Goal: Task Accomplishment & Management: Use online tool/utility

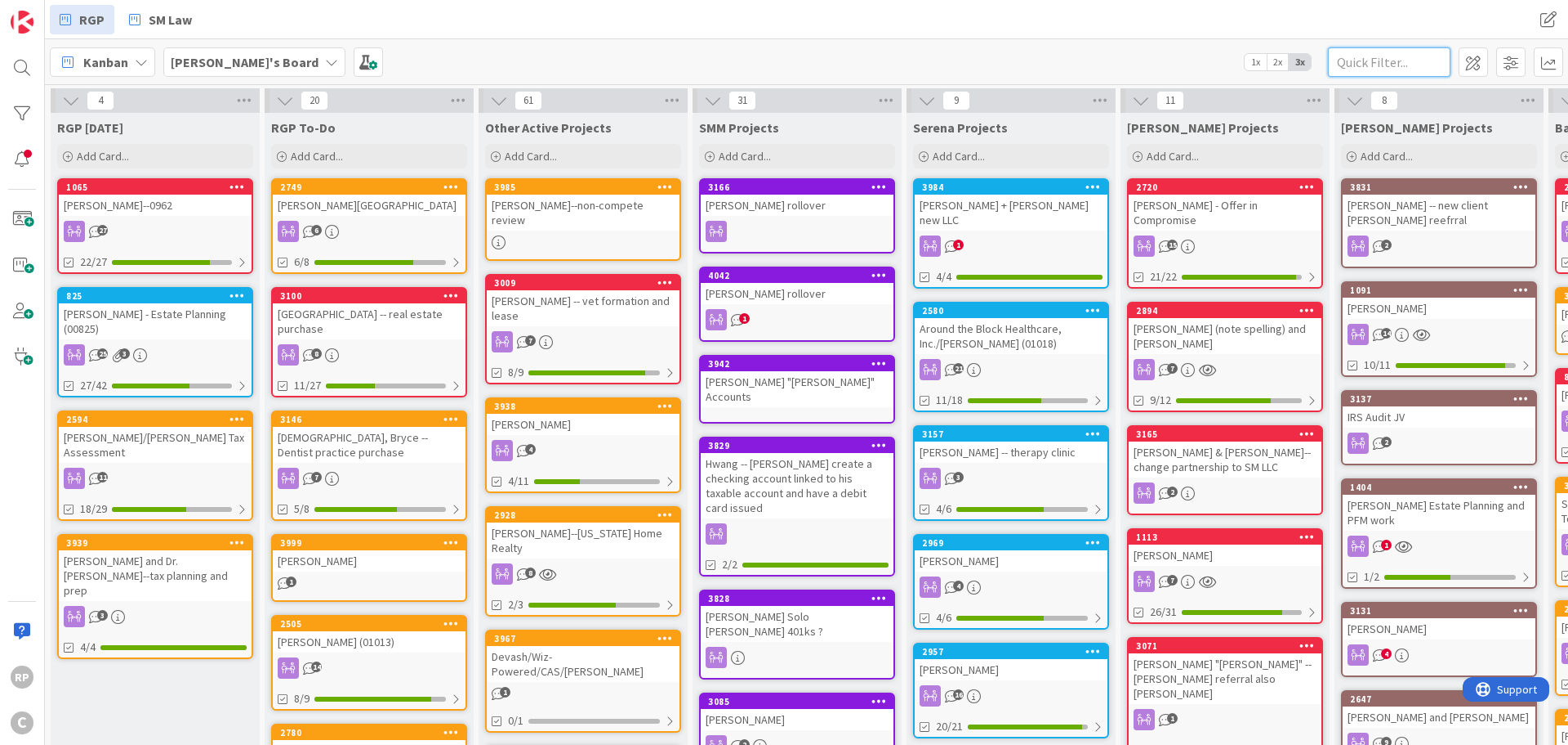
click at [1356, 56] on input "text" at bounding box center [1389, 62] width 123 height 29
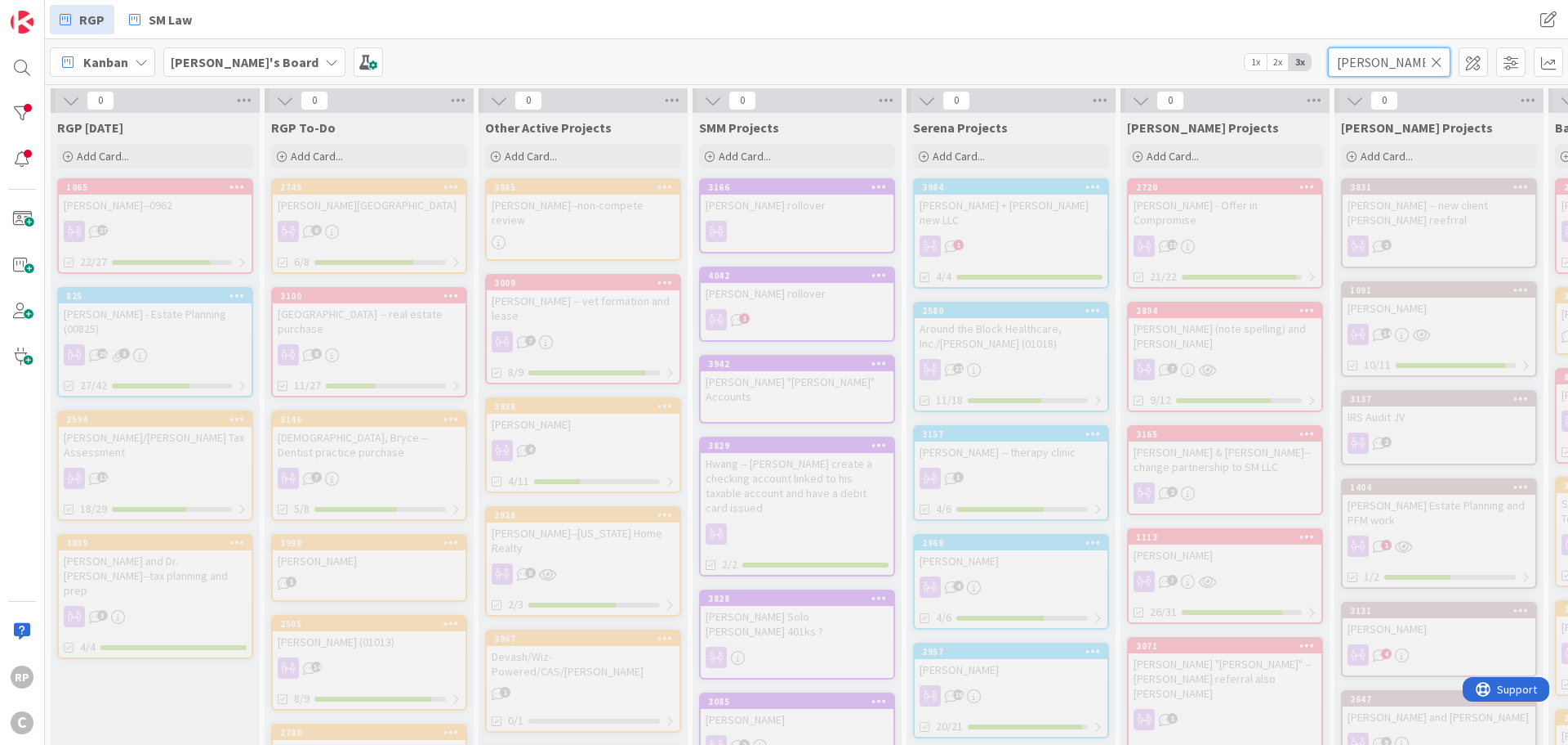
scroll to position [0, 382]
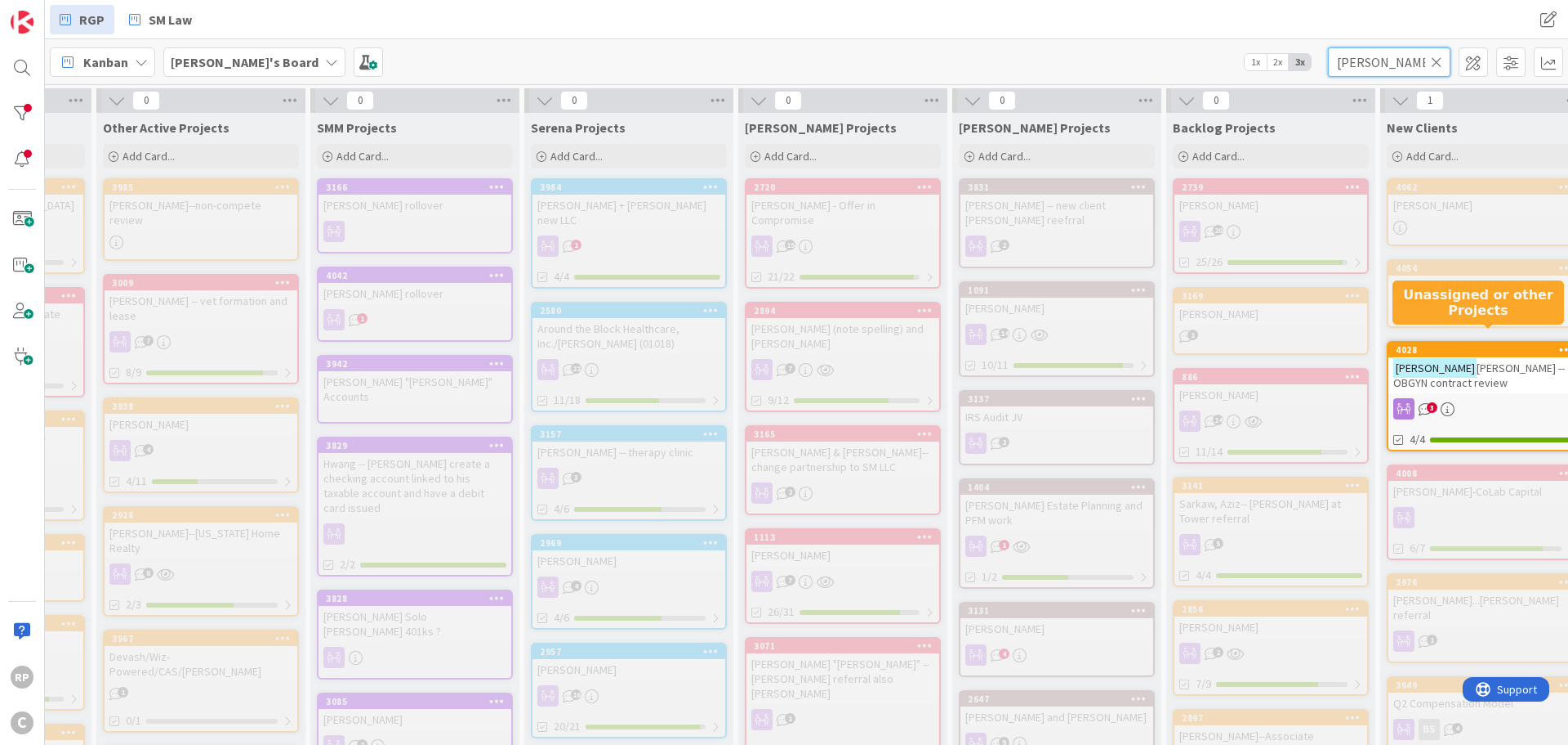
type input "[PERSON_NAME]"
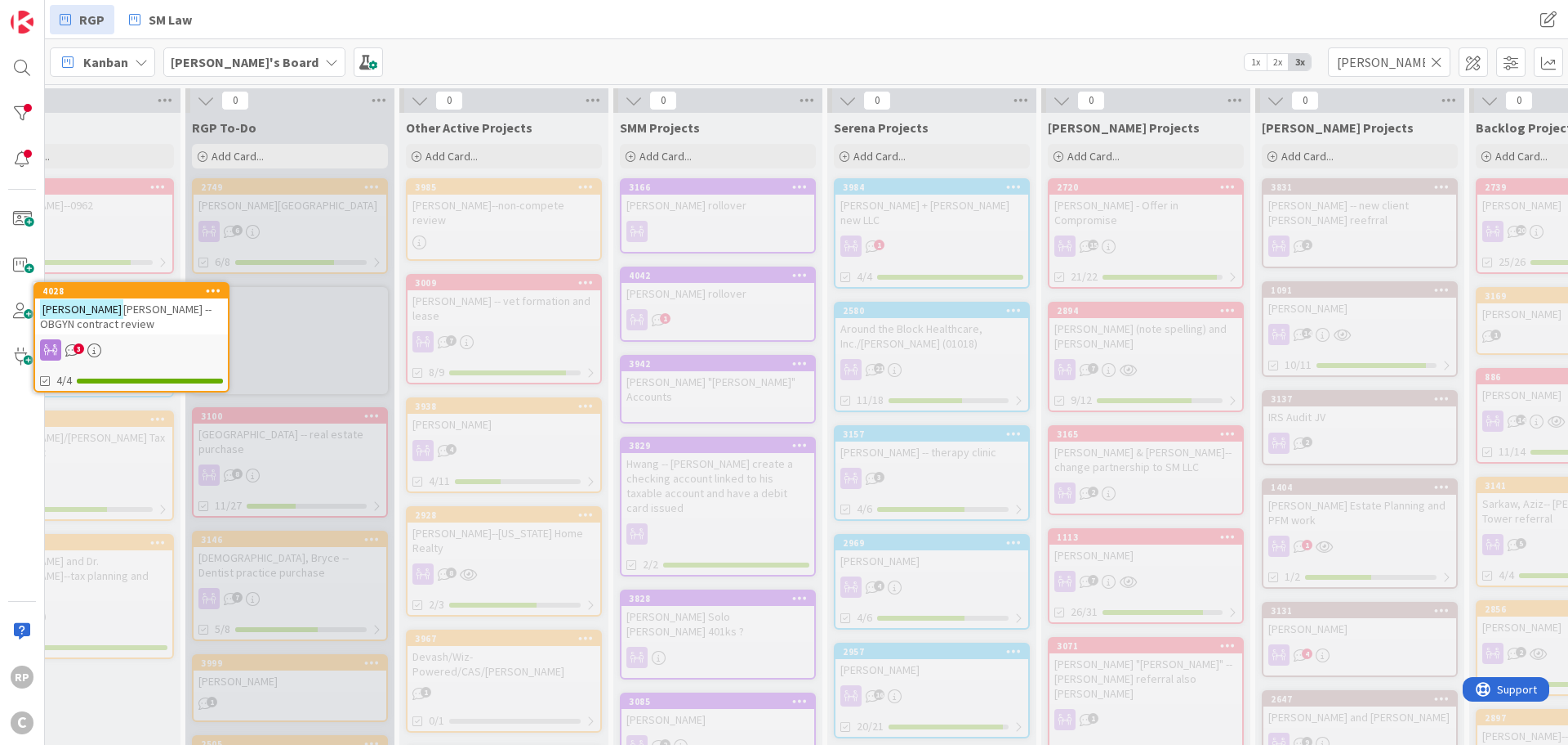
scroll to position [0, 0]
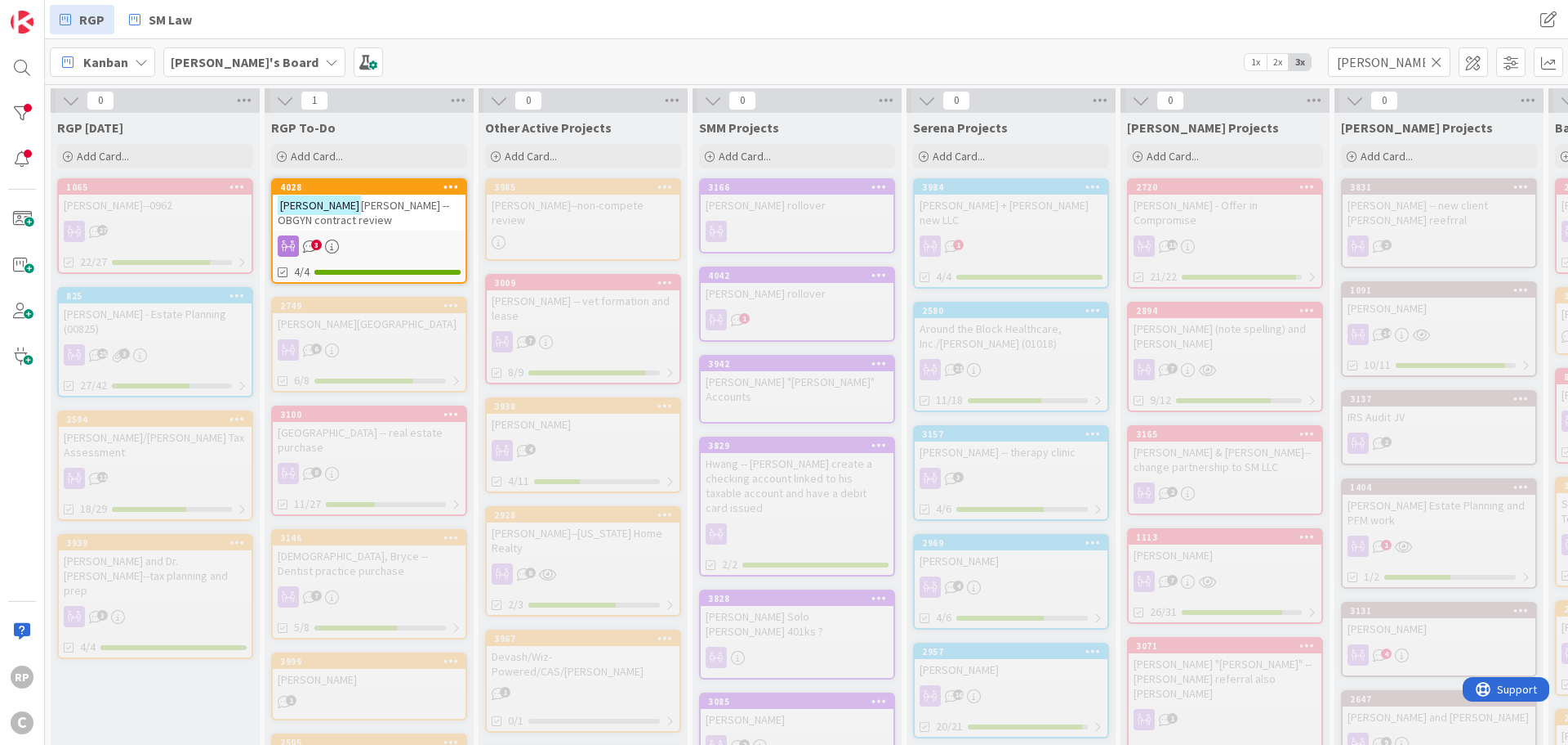
click at [389, 206] on span "[PERSON_NAME] -- OBGYN contract review" at bounding box center [363, 213] width 171 height 29
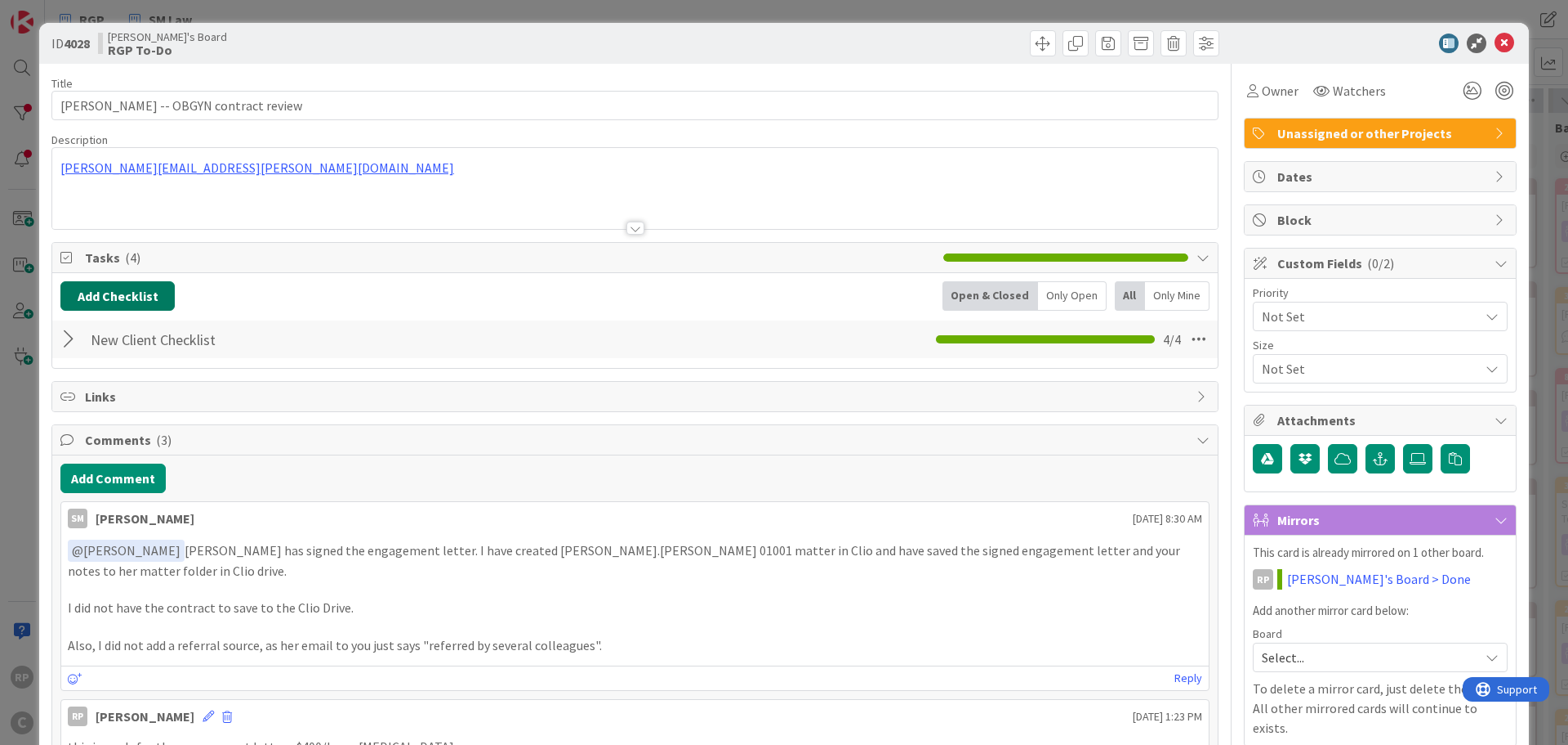
click at [152, 294] on button "Add Checklist" at bounding box center [117, 295] width 115 height 29
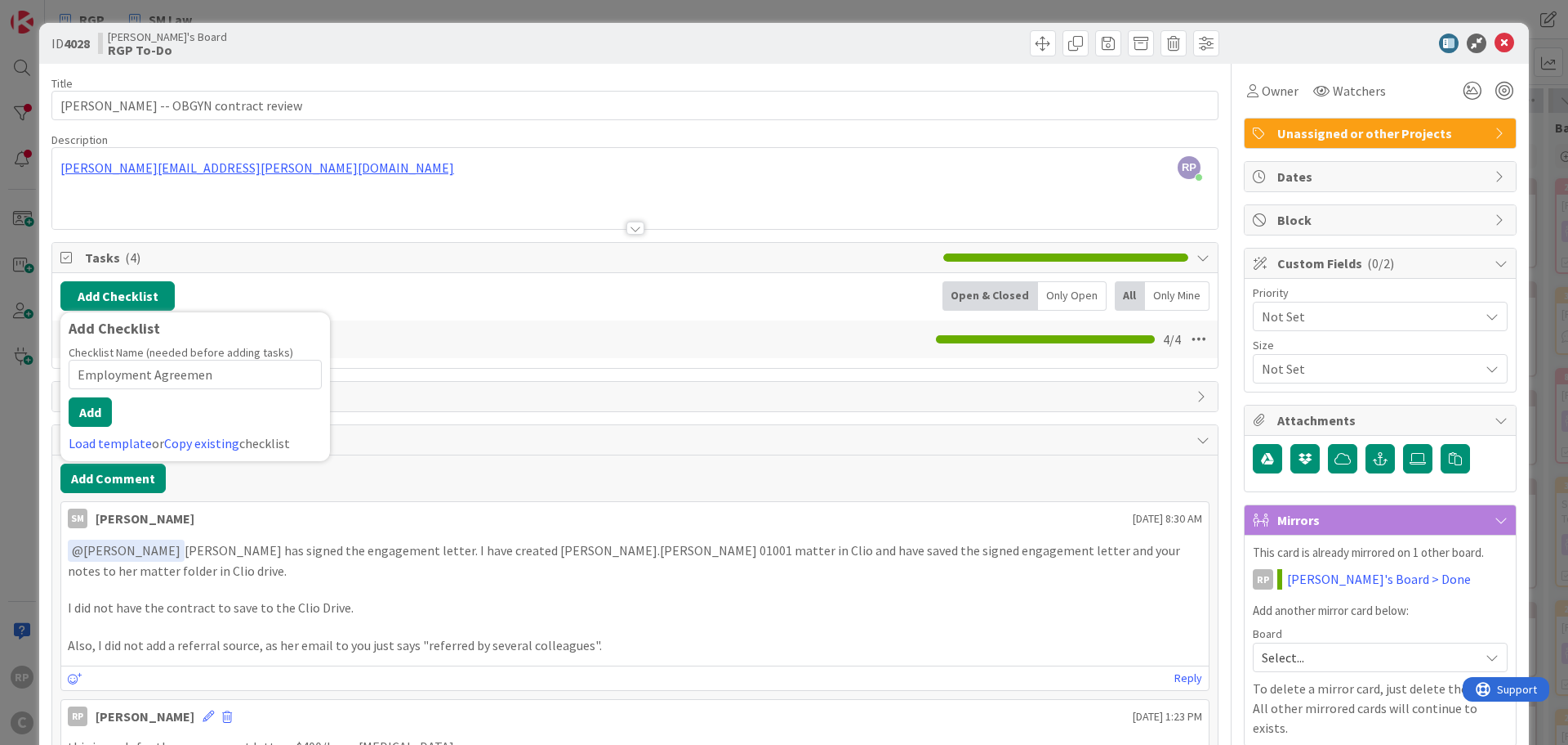
type input "Employment Agreement"
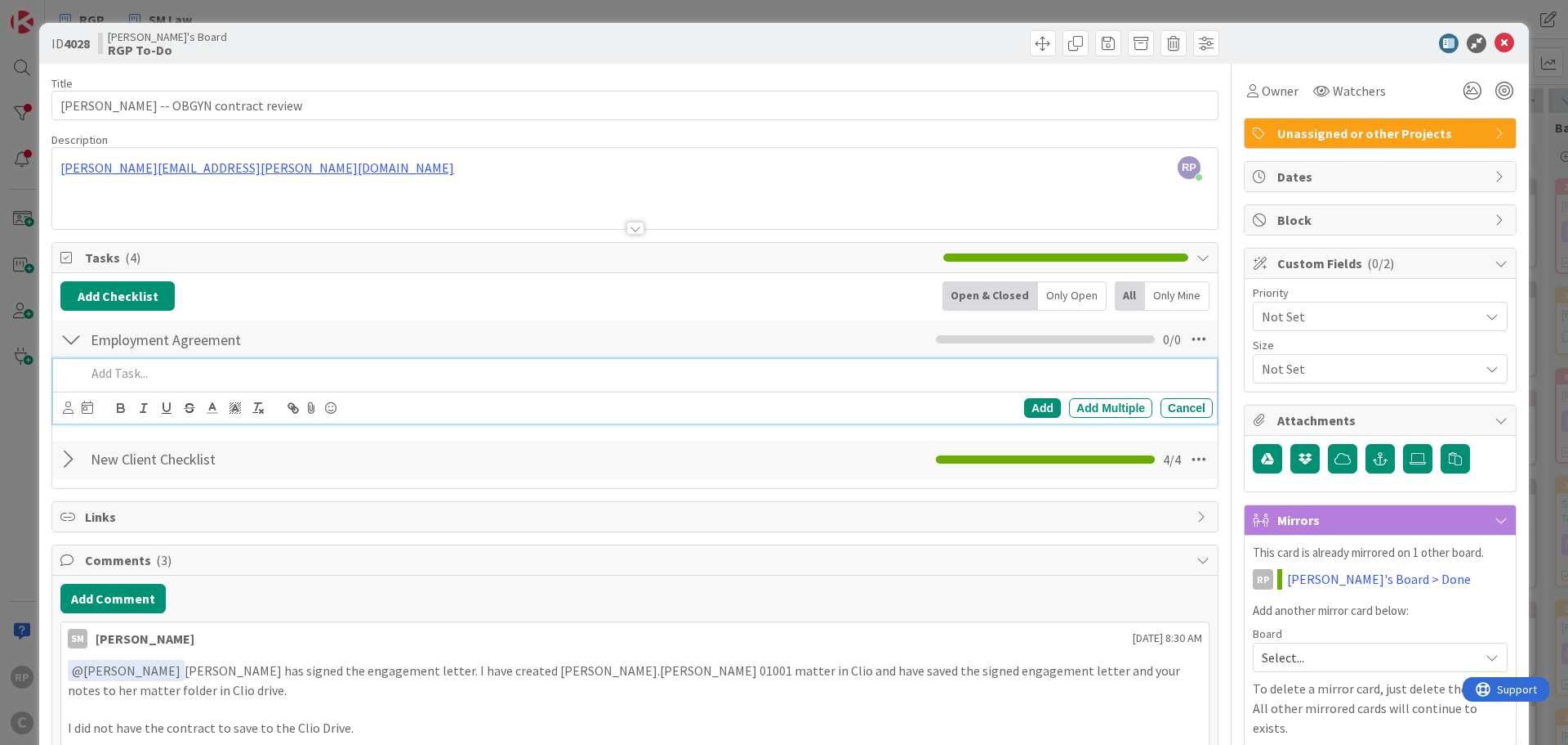
click at [144, 377] on p at bounding box center [646, 372] width 1121 height 18
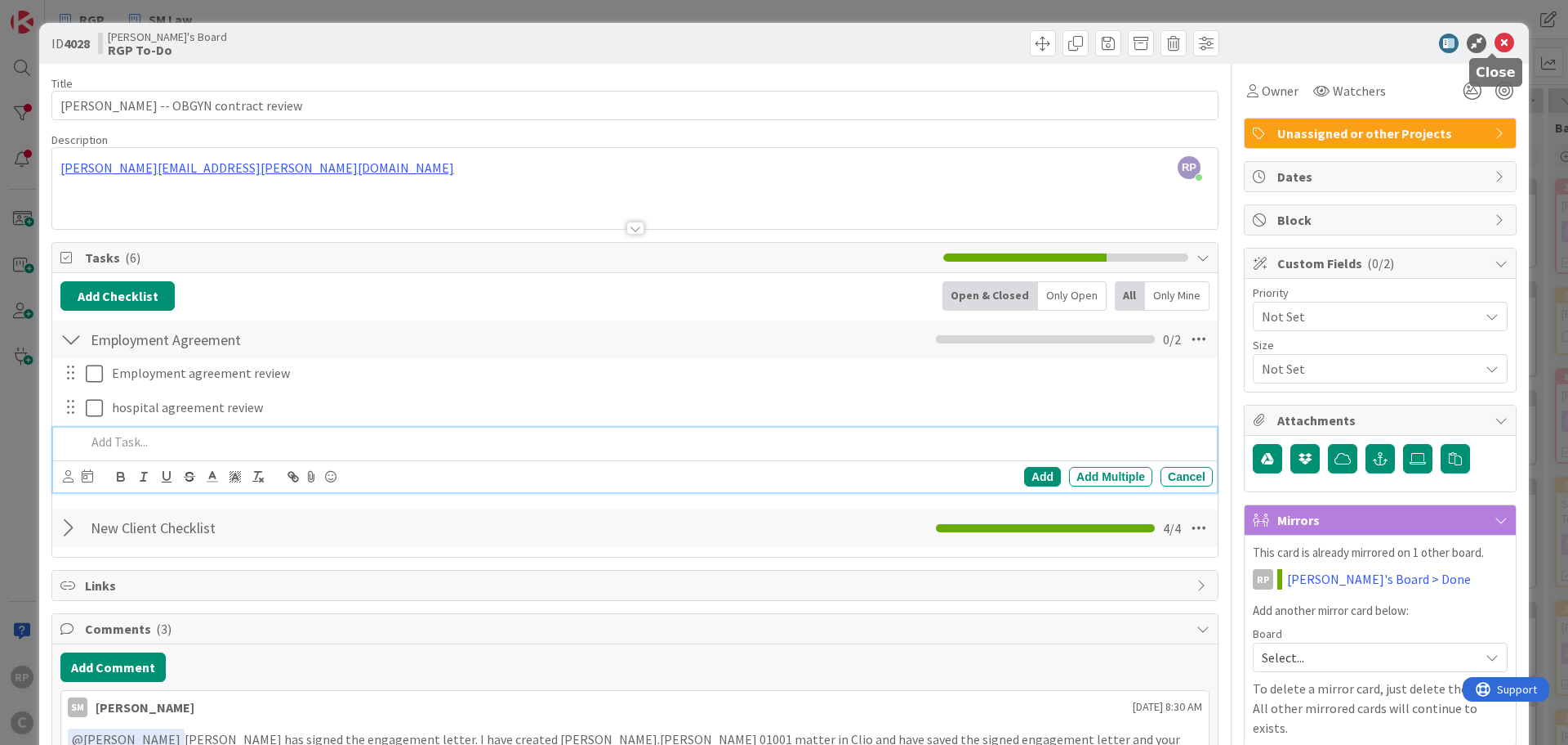
drag, startPoint x: 1494, startPoint y: 41, endPoint x: 213, endPoint y: 18, distance: 1281.2
click at [1495, 41] on icon at bounding box center [1504, 43] width 19 height 19
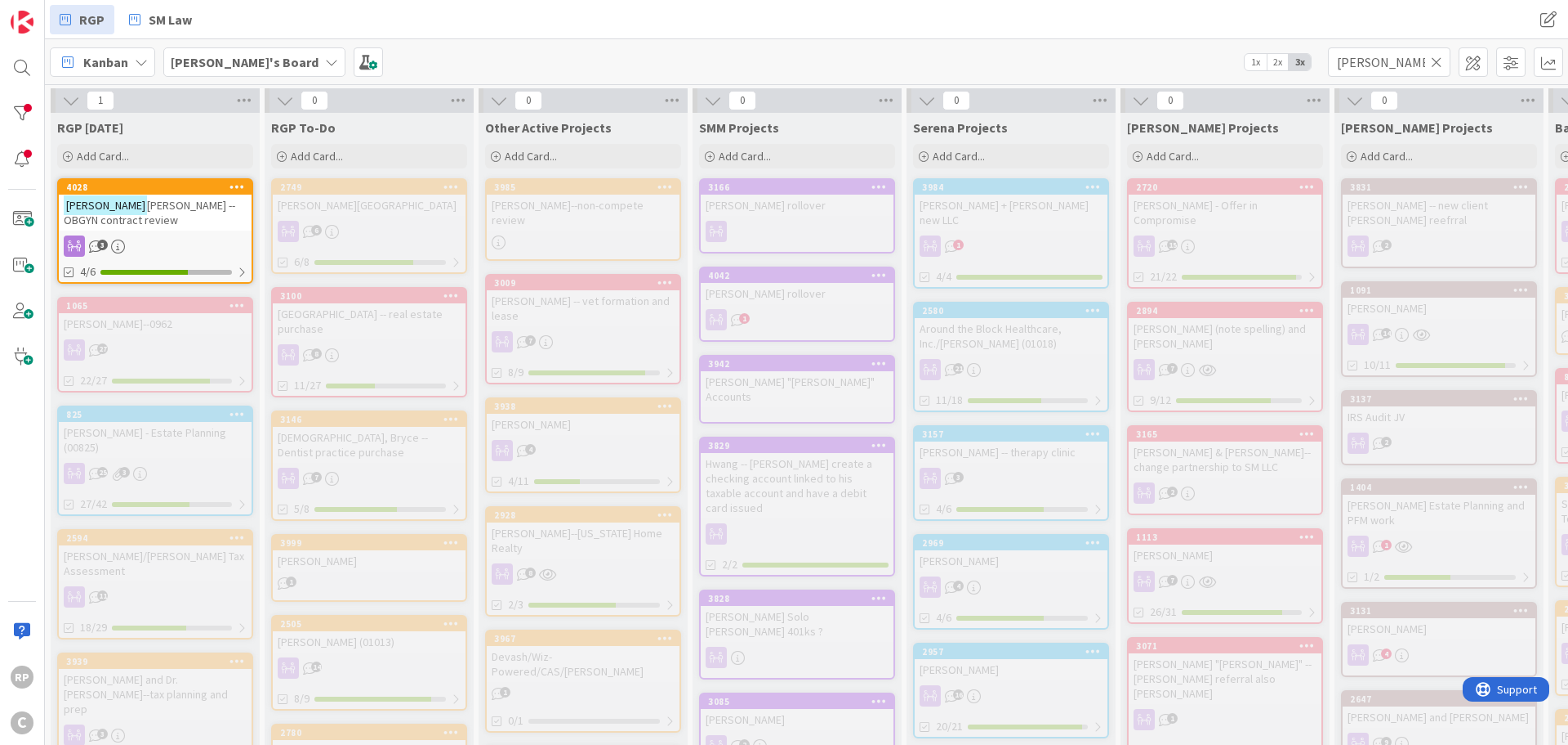
click at [1434, 63] on icon at bounding box center [1437, 62] width 11 height 15
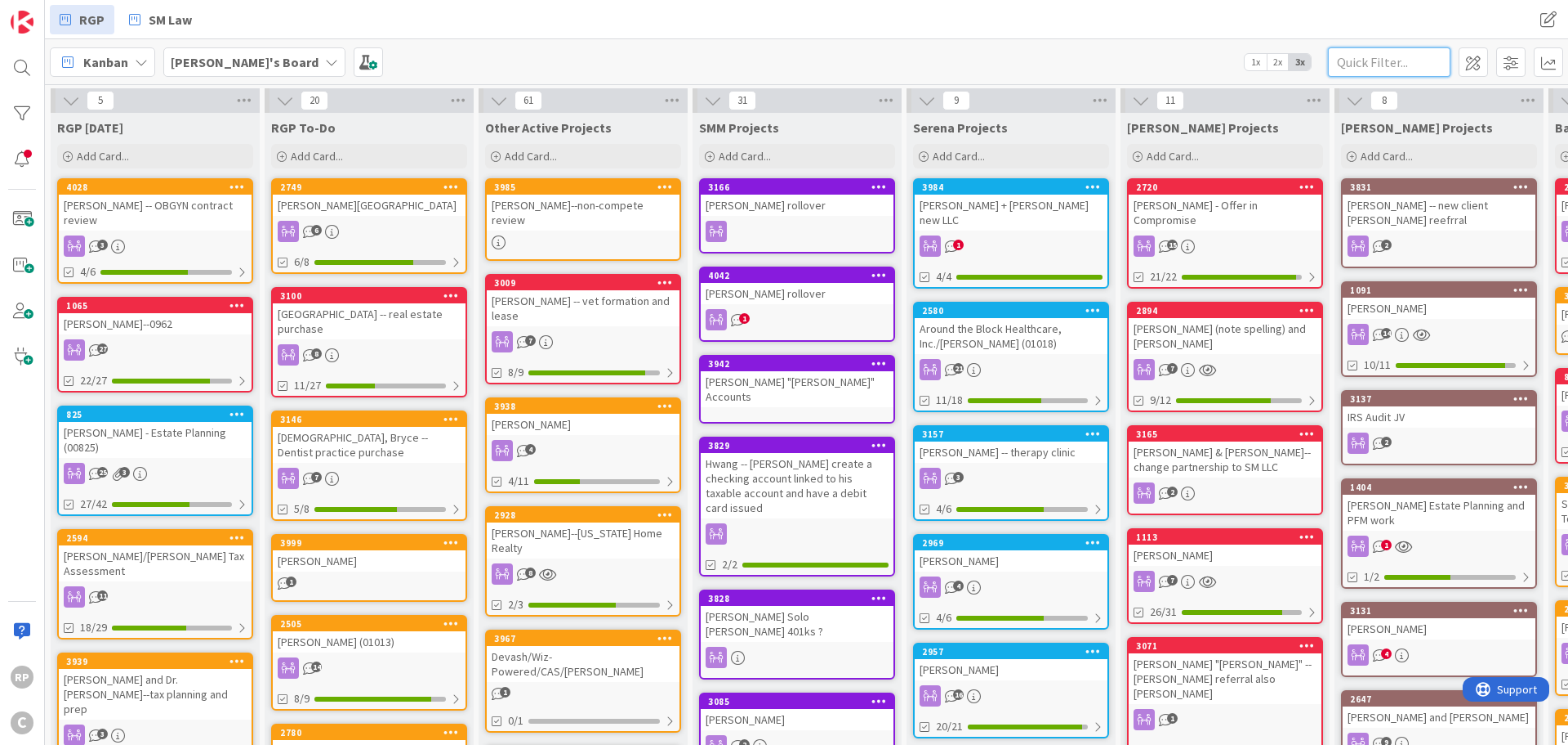
click at [1365, 70] on input "text" at bounding box center [1389, 62] width 123 height 29
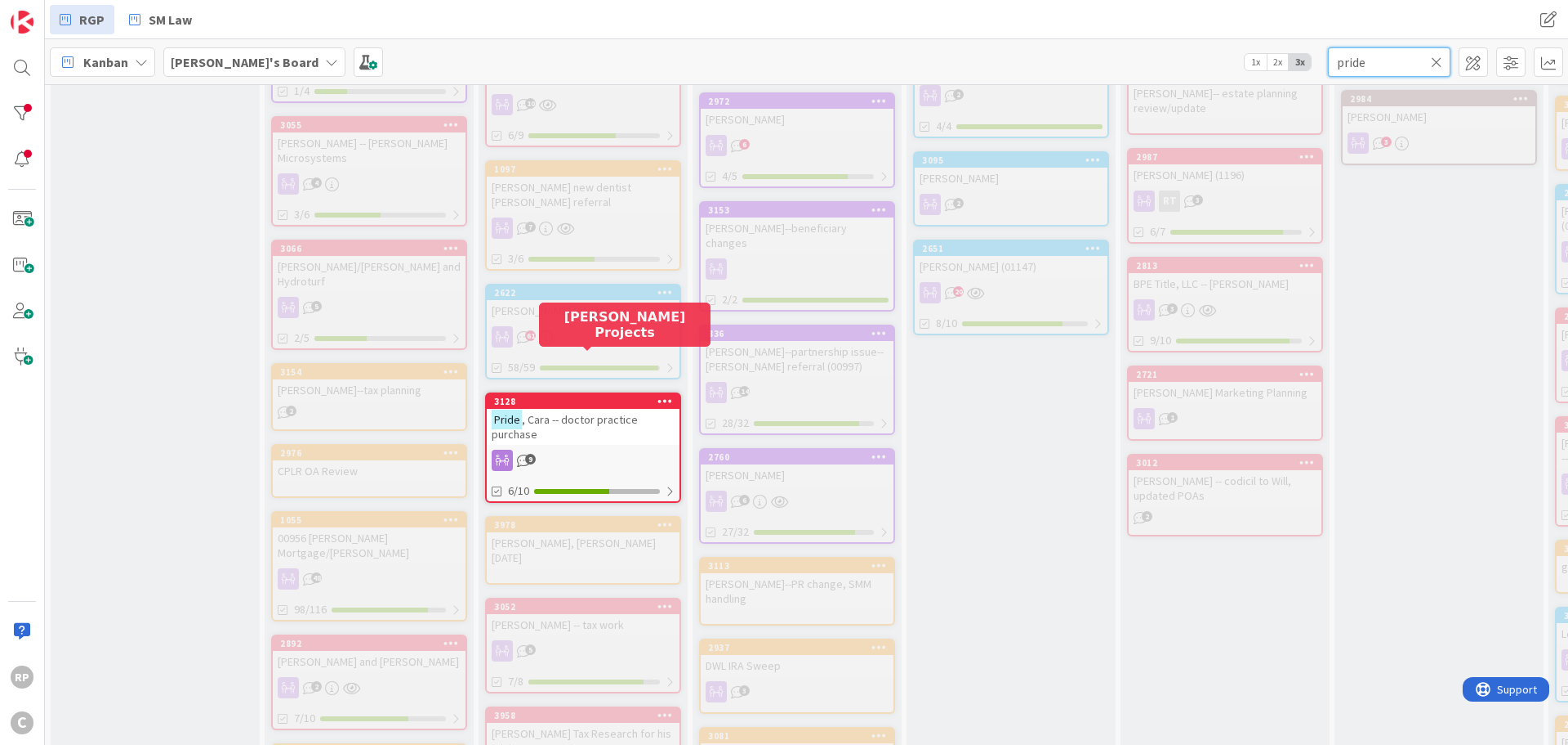
type input "pride"
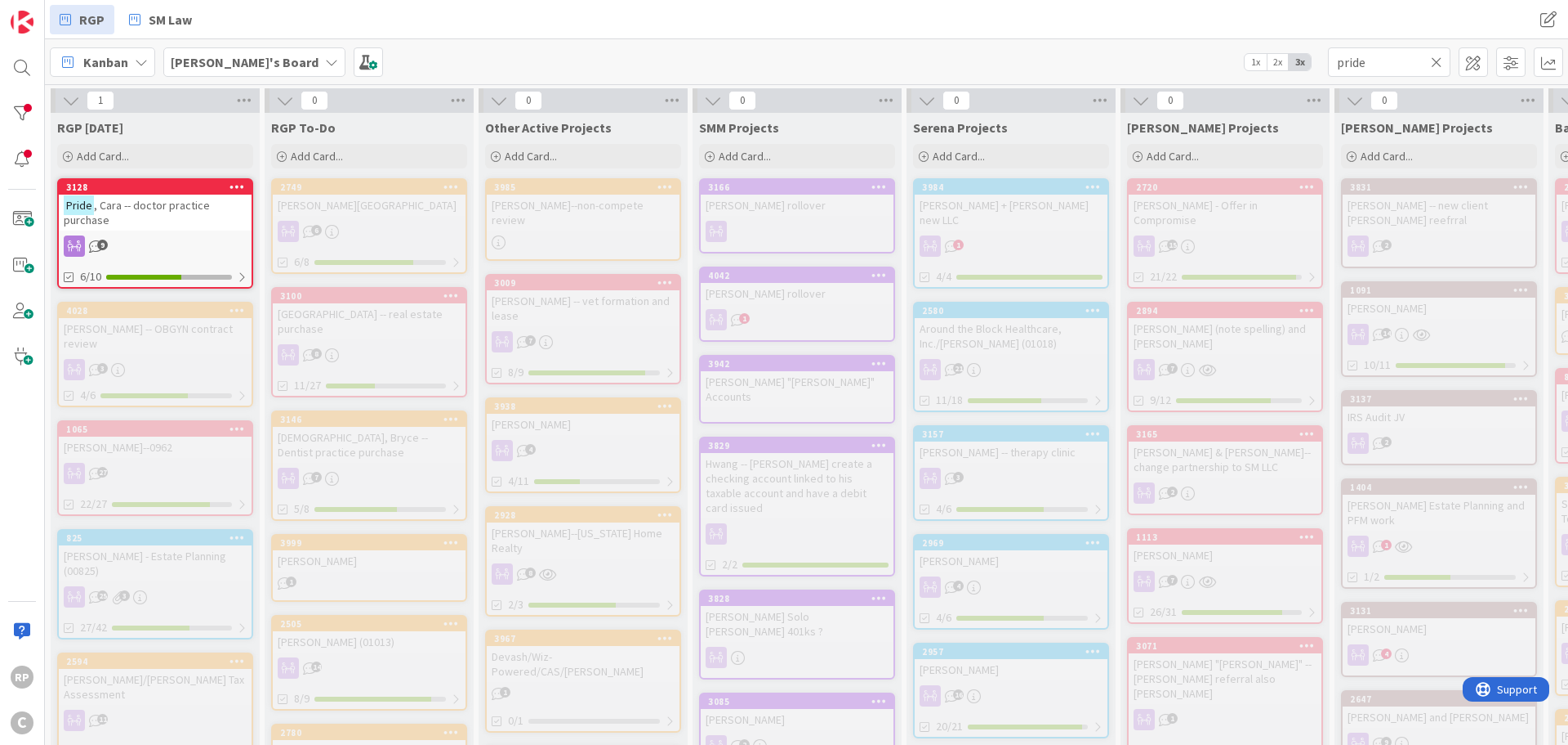
click at [1438, 61] on icon at bounding box center [1437, 62] width 11 height 15
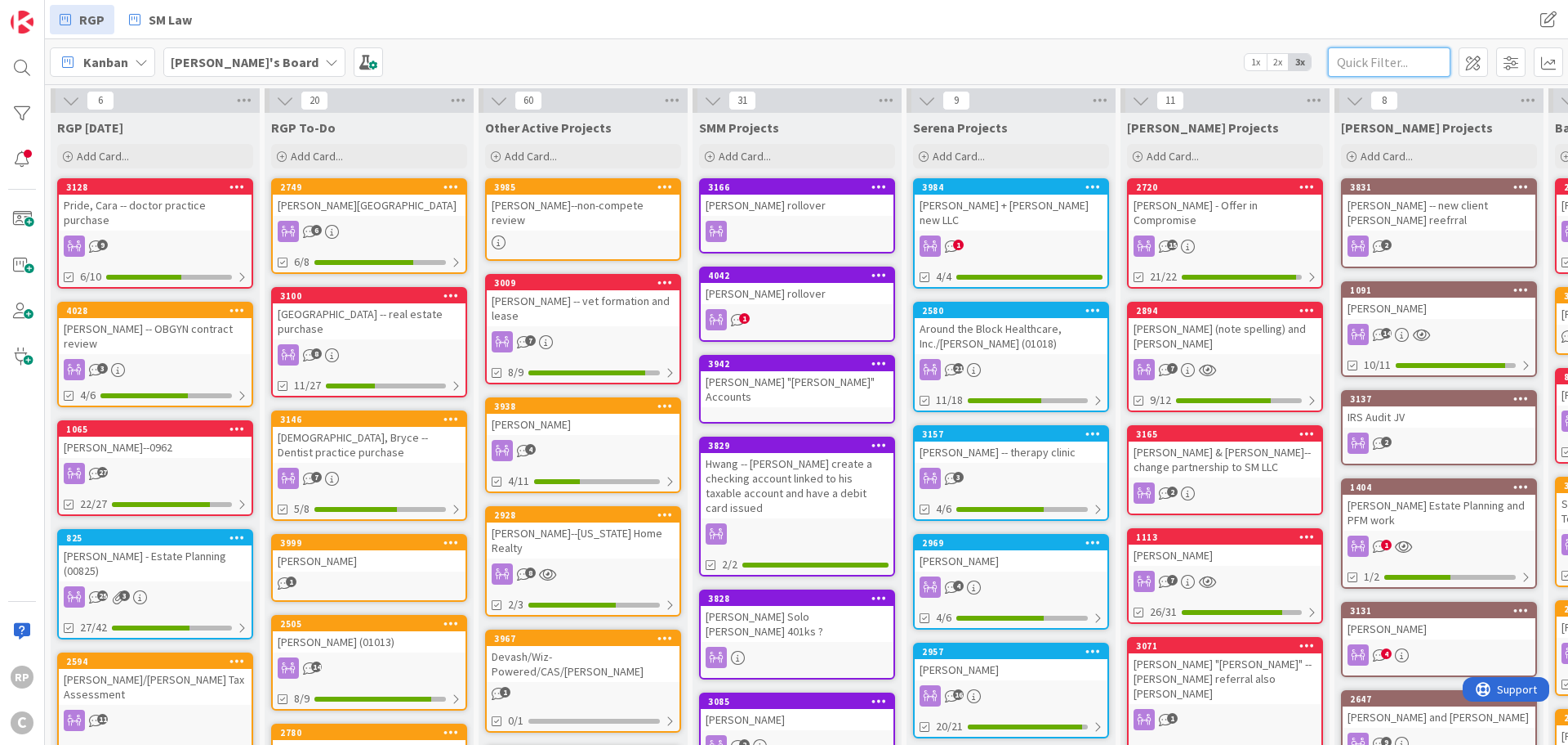
click at [1373, 60] on input "text" at bounding box center [1389, 62] width 123 height 29
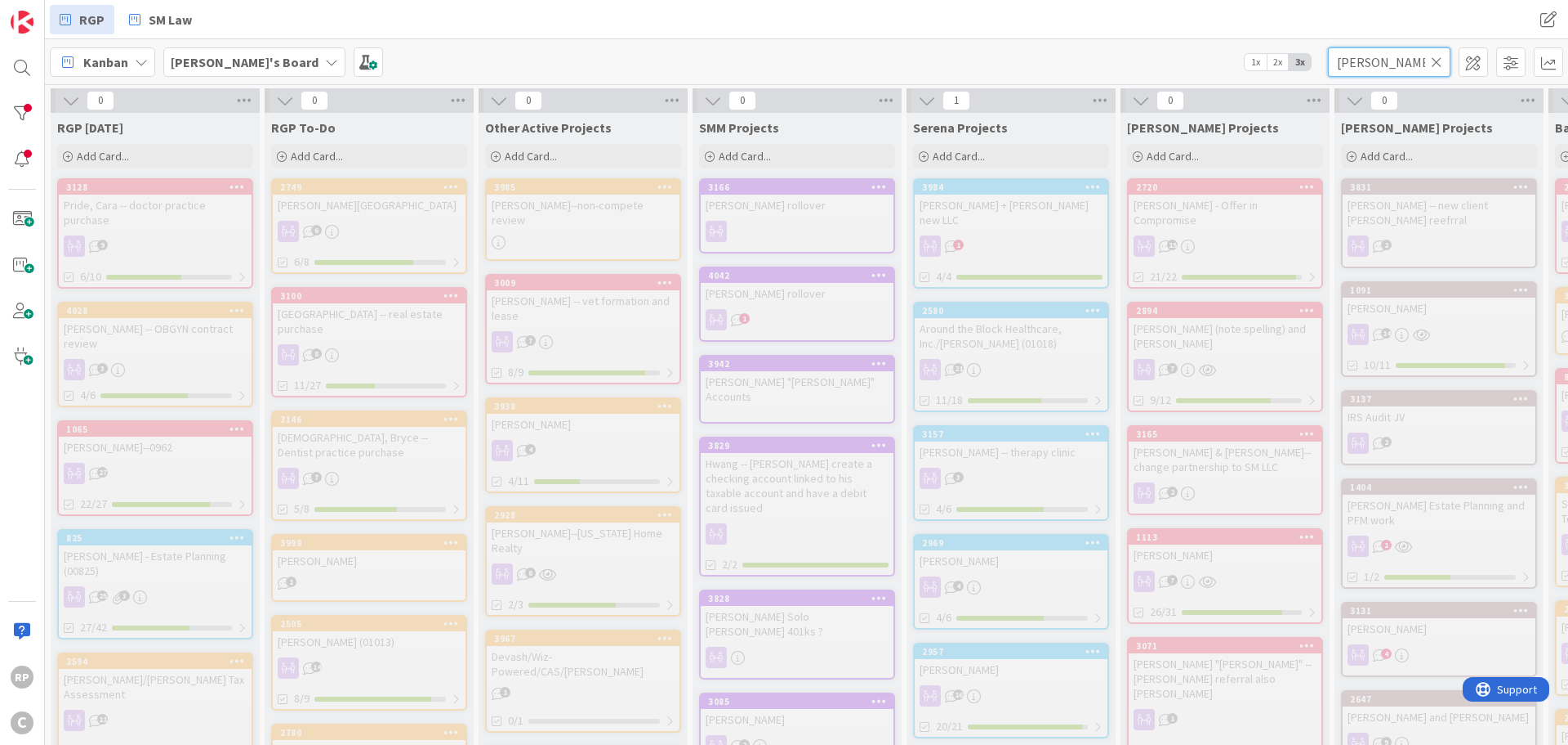
type input "[PERSON_NAME]"
click at [116, 163] on div "Add Card..." at bounding box center [155, 156] width 196 height 25
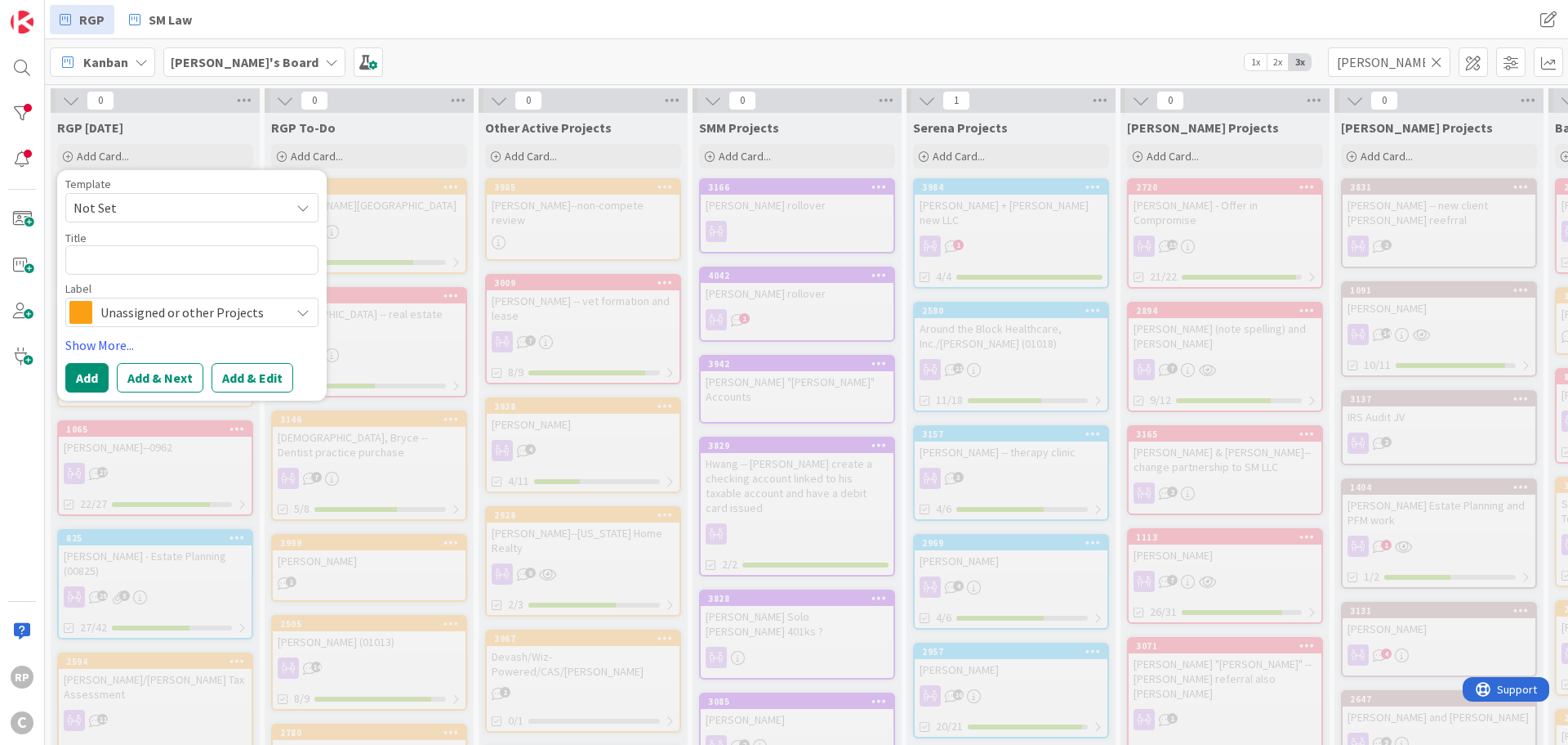
type textarea "x"
type textarea "F"
type textarea "x"
type textarea "Fr"
type textarea "x"
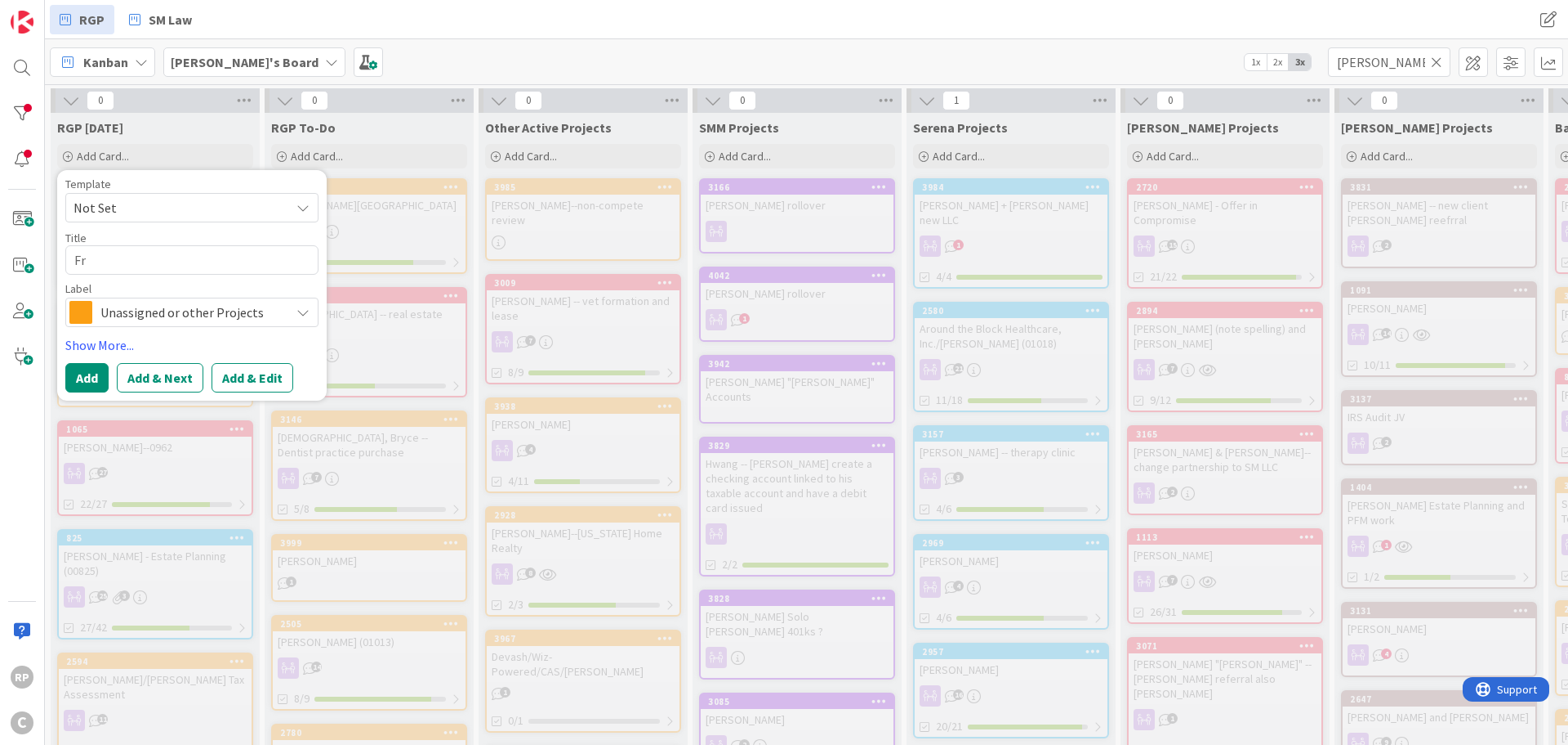
type textarea "Fro"
type textarea "x"
type textarea "Fron"
type textarea "x"
type textarea "Froni"
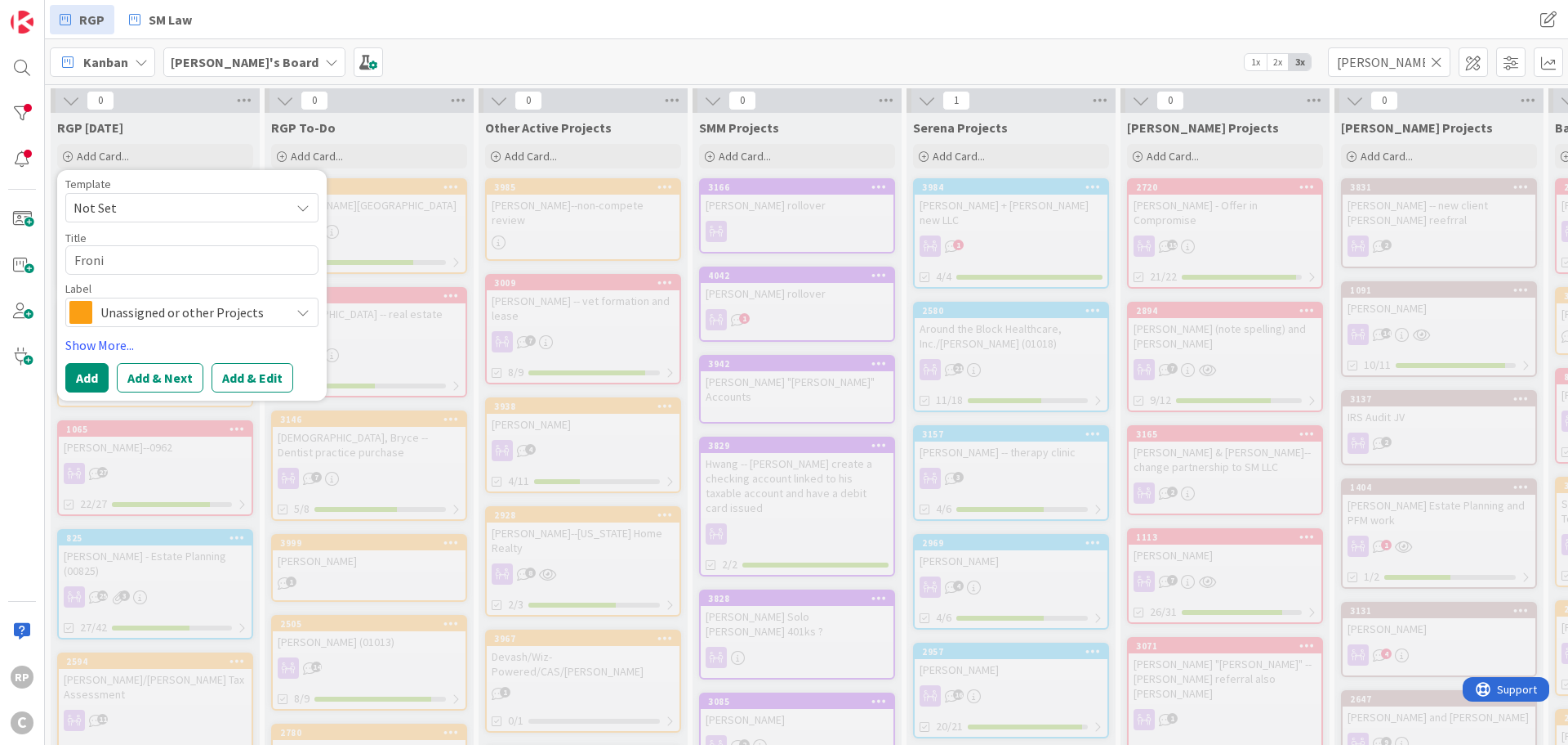
type textarea "x"
type textarea "[PERSON_NAME]"
type textarea "x"
type textarea "[PERSON_NAME]"
type textarea "x"
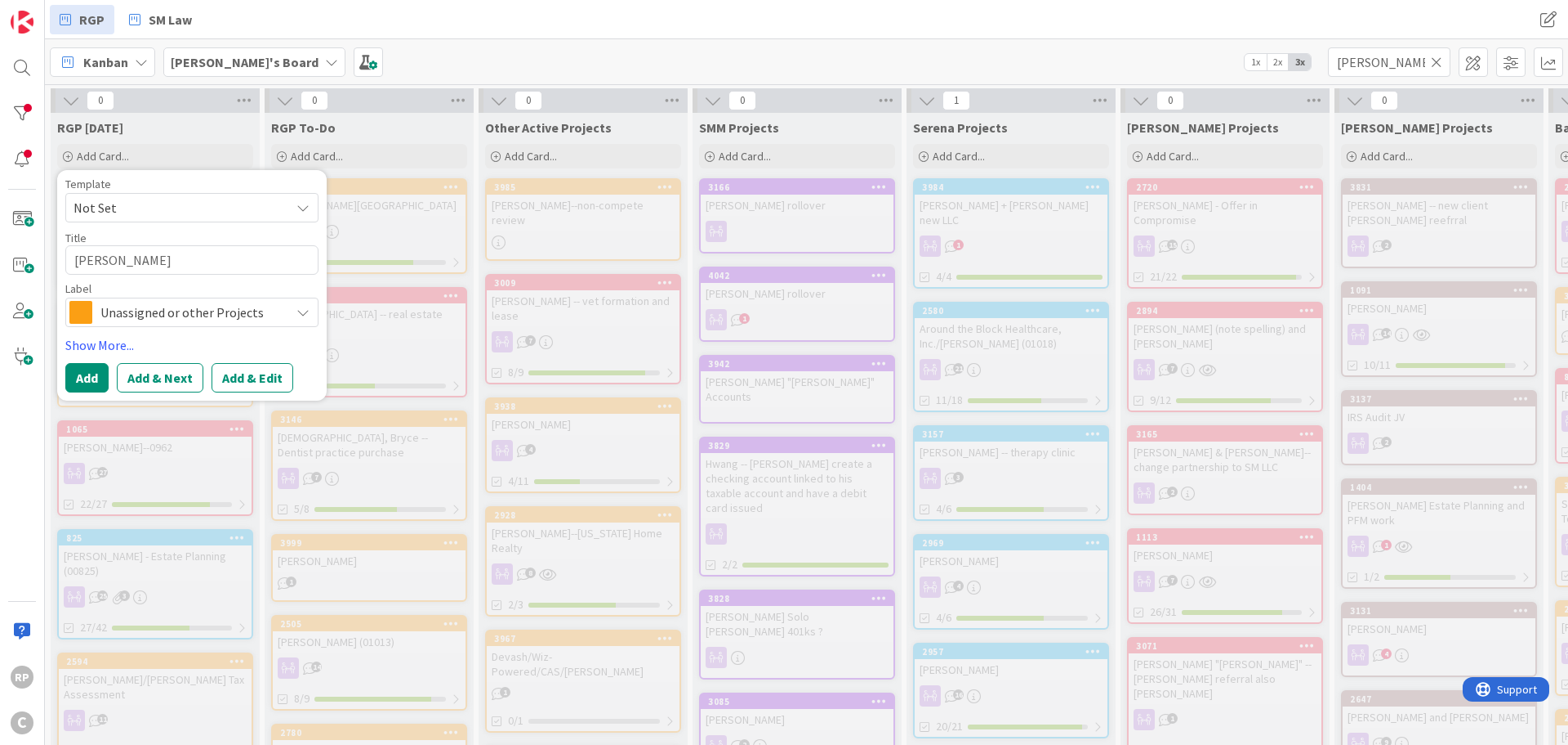
type textarea "[PERSON_NAME],"
type textarea "x"
type textarea "[PERSON_NAME],"
type textarea "x"
type textarea "[PERSON_NAME],"
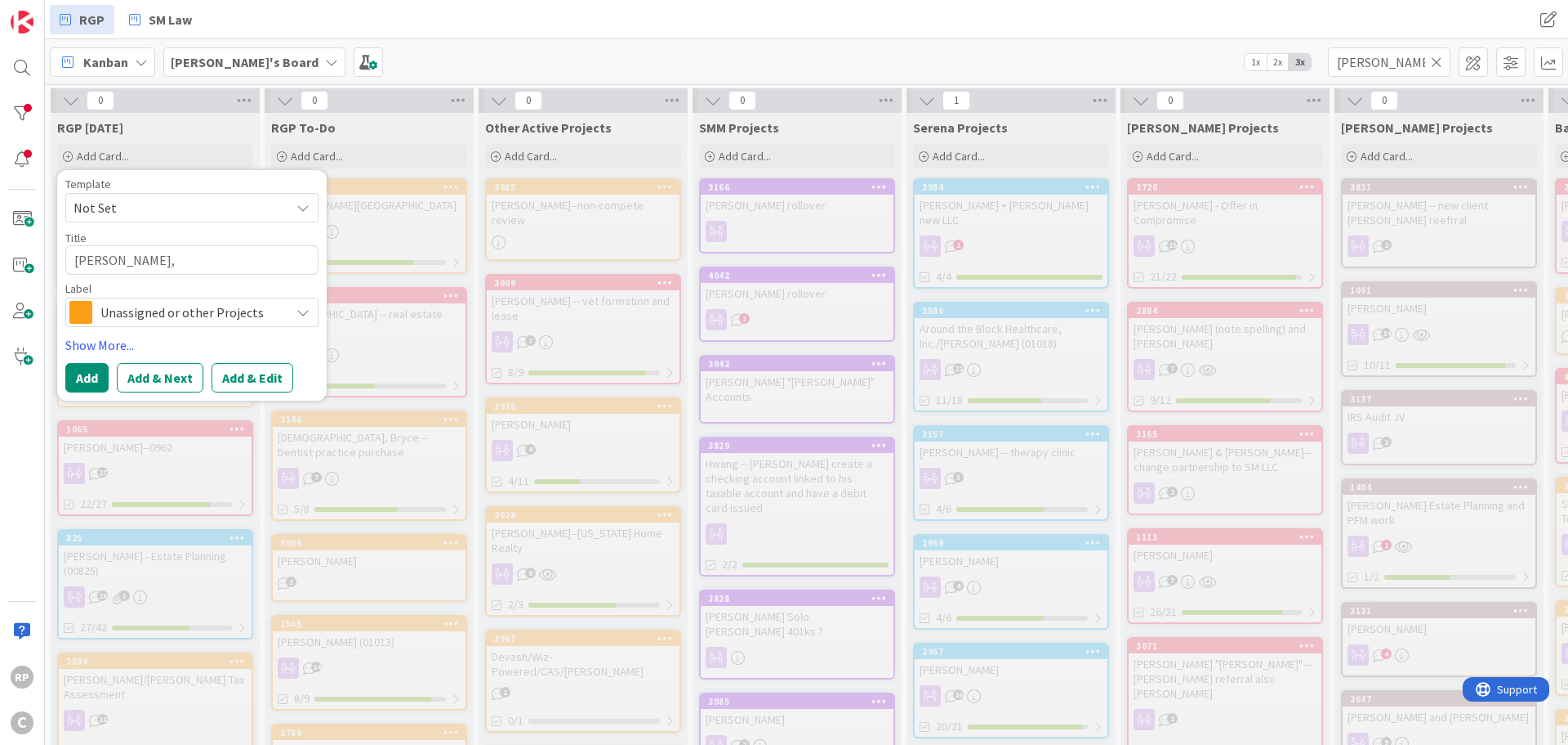
type textarea "x"
type textarea "[PERSON_NAME]"
type textarea "x"
type textarea "[PERSON_NAME]"
type textarea "x"
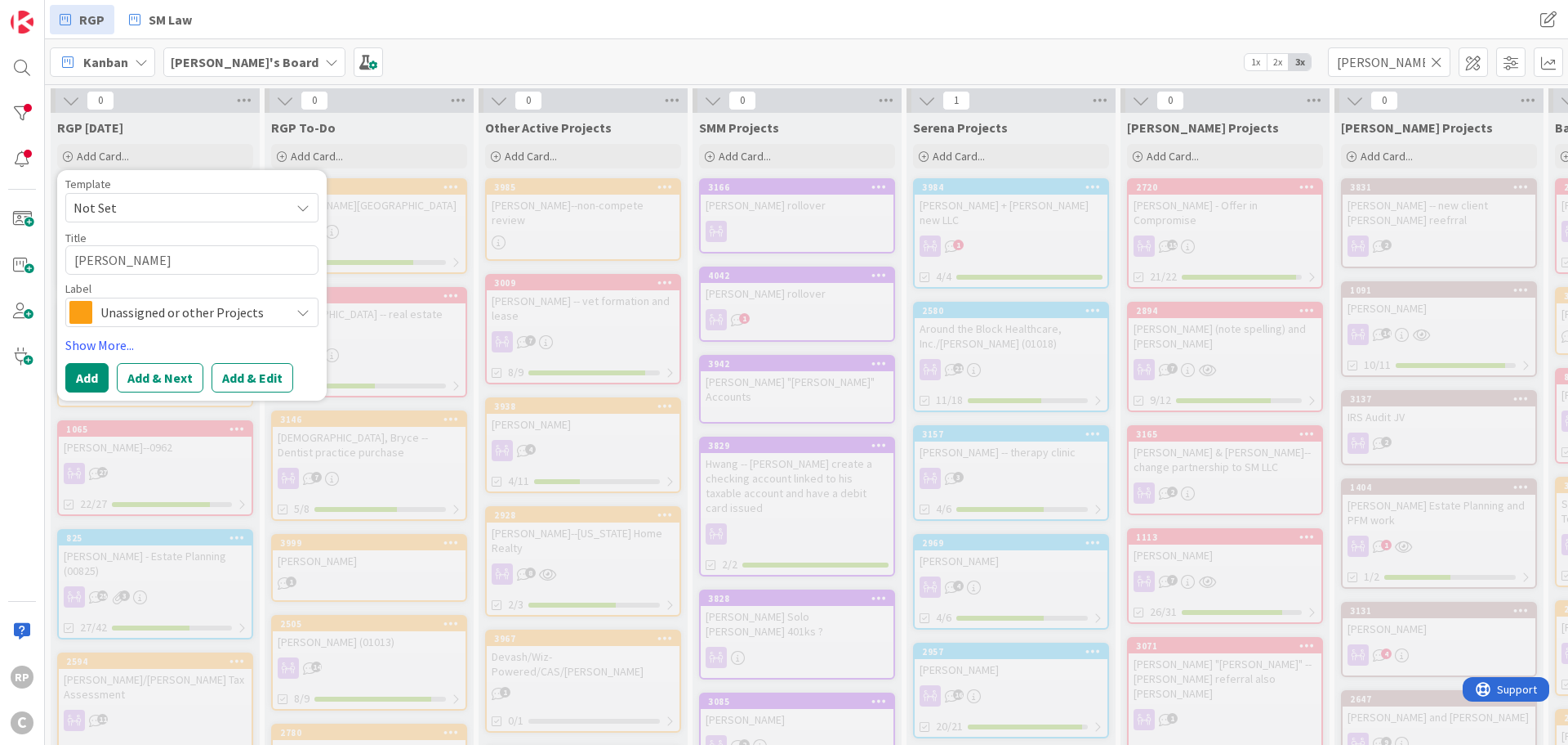
type textarea "[PERSON_NAME] l"
type textarea "x"
type textarea "[PERSON_NAME]"
type textarea "x"
type textarea "[PERSON_NAME] d"
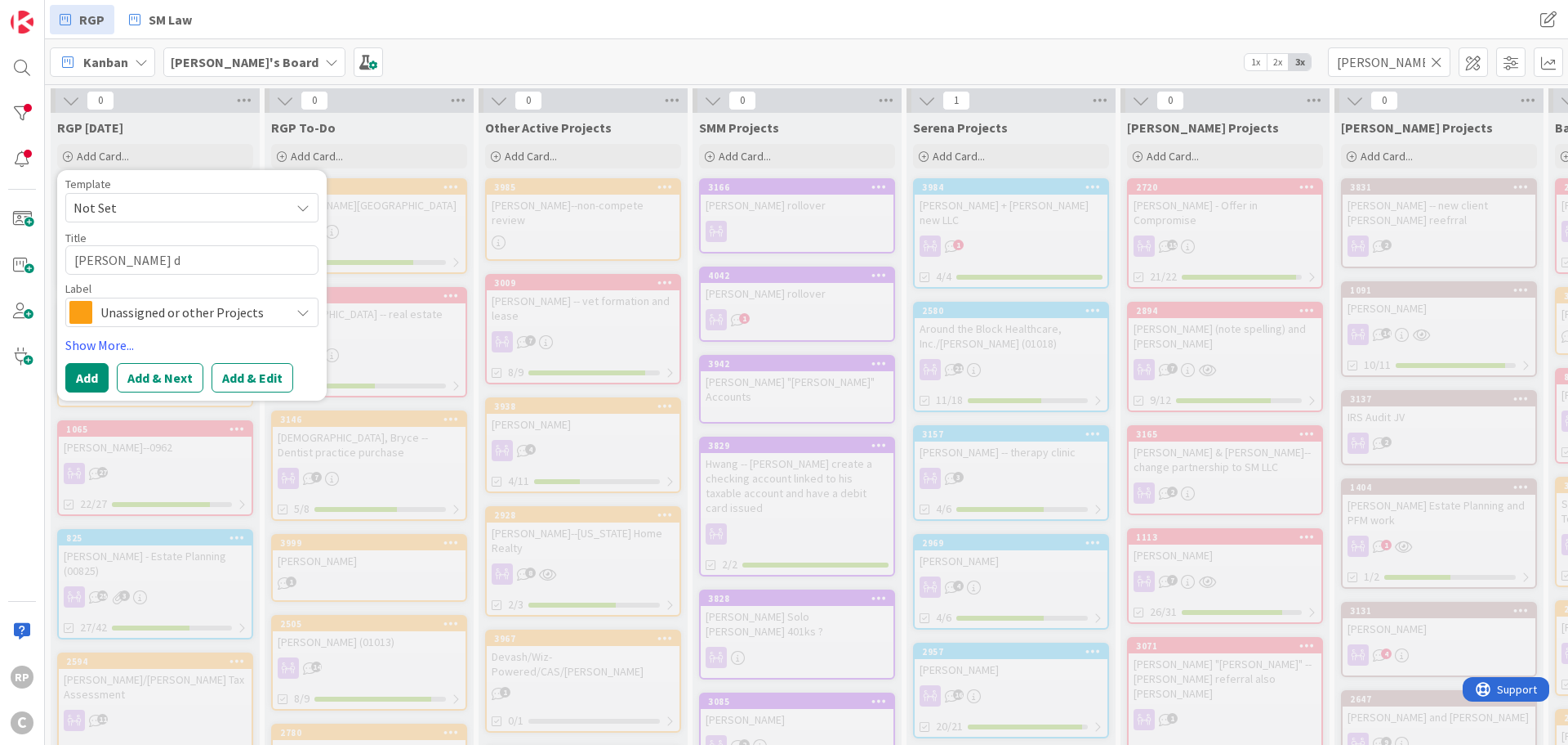
type textarea "x"
type textarea "[PERSON_NAME] do"
type textarea "x"
type textarea "[PERSON_NAME] doc"
type textarea "x"
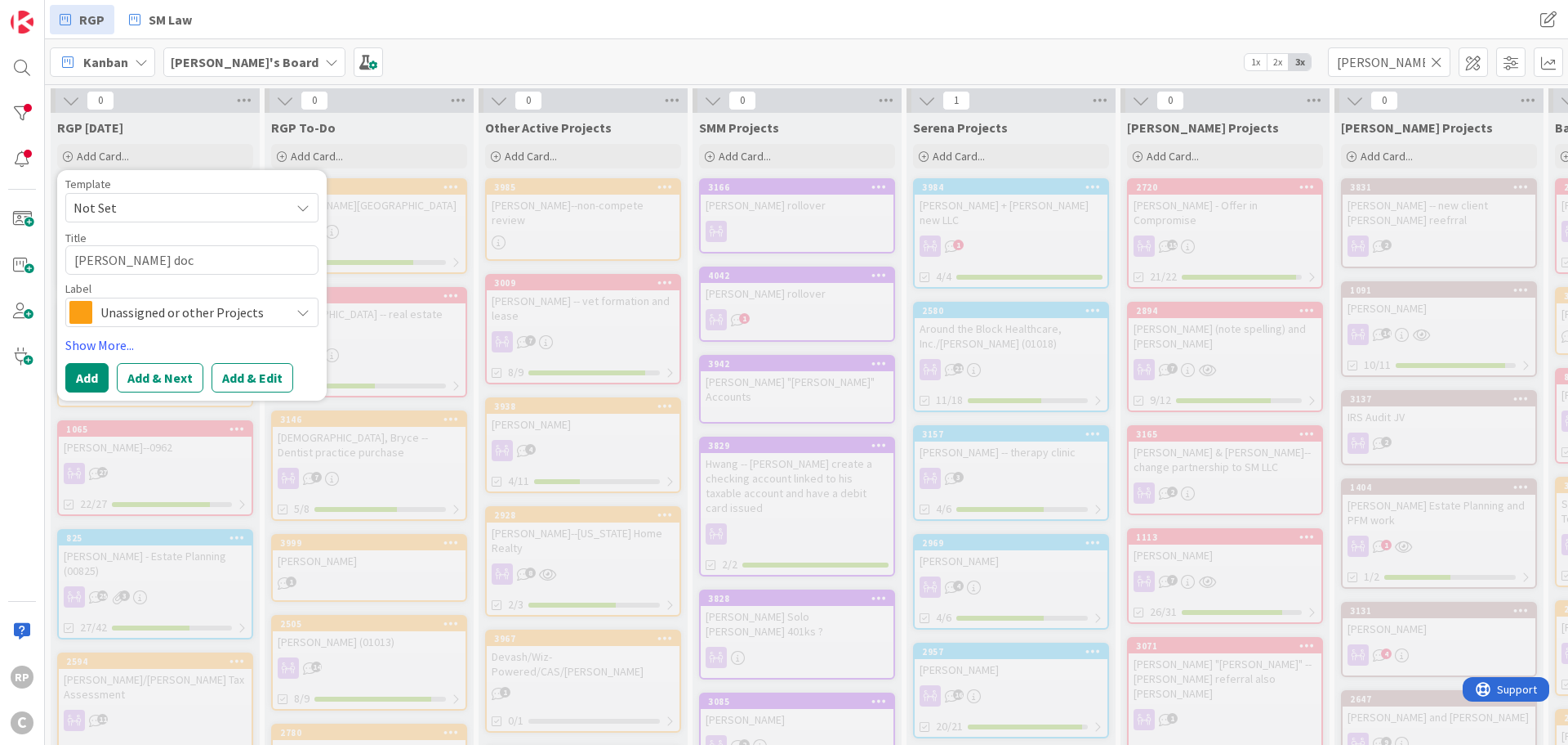
type textarea "[PERSON_NAME] docu"
type textarea "x"
type textarea "[PERSON_NAME] docum"
type textarea "x"
type textarea "[PERSON_NAME] documen"
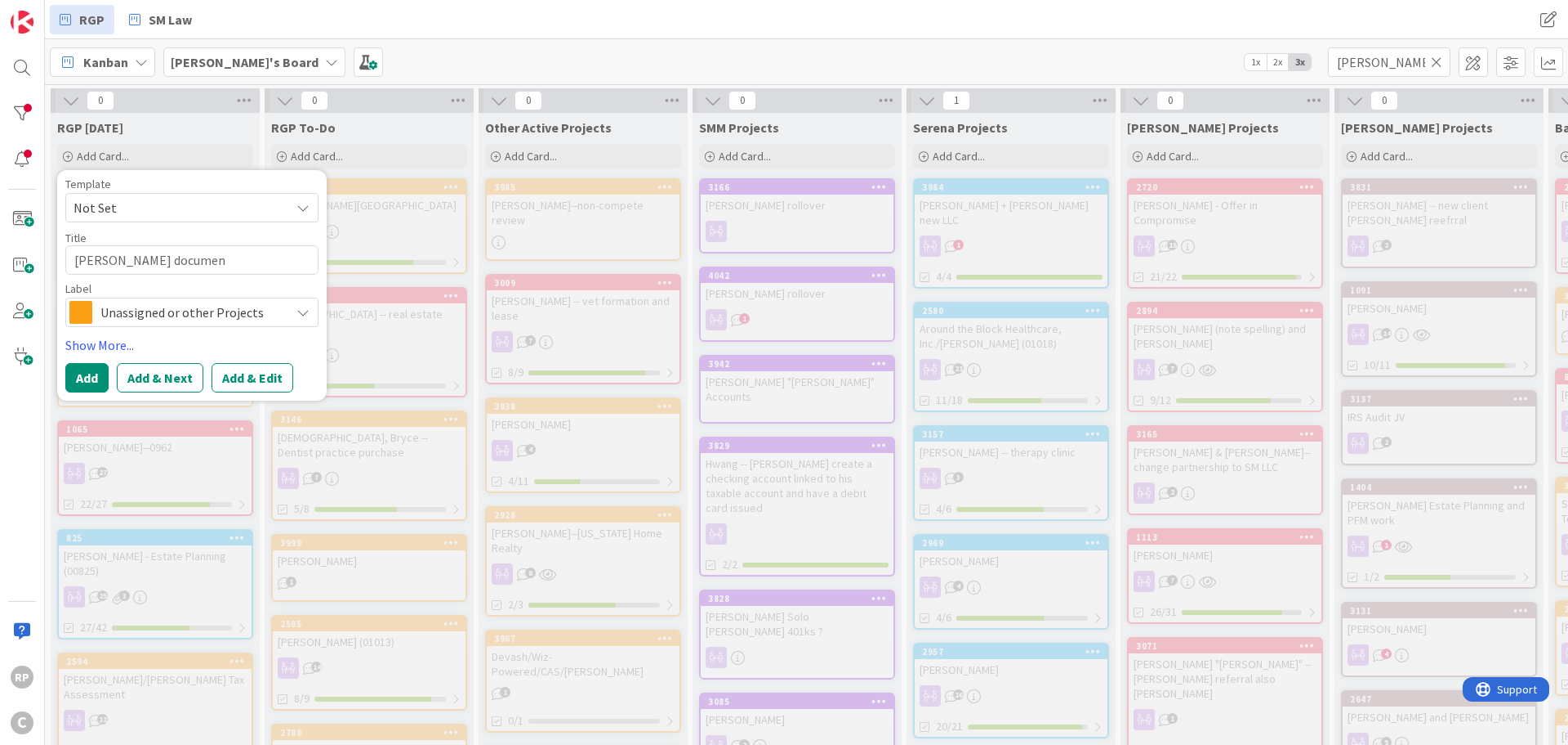
type textarea "x"
type textarea "[PERSON_NAME] document"
type textarea "x"
type textarea "[PERSON_NAME] document r"
type textarea "x"
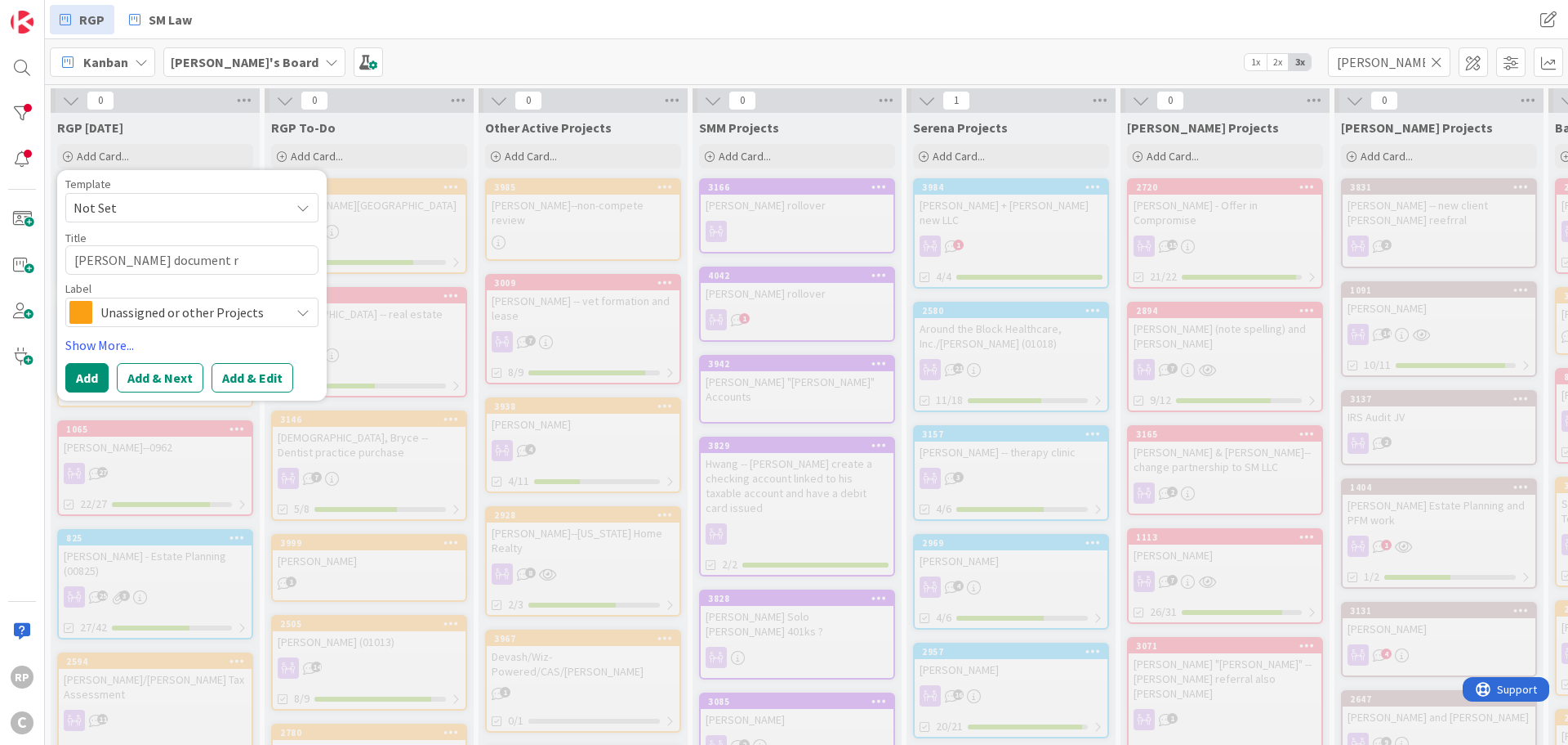
type textarea "[PERSON_NAME] document re"
type textarea "x"
type textarea "[PERSON_NAME] document rev"
type textarea "x"
type textarea "[PERSON_NAME] document revi"
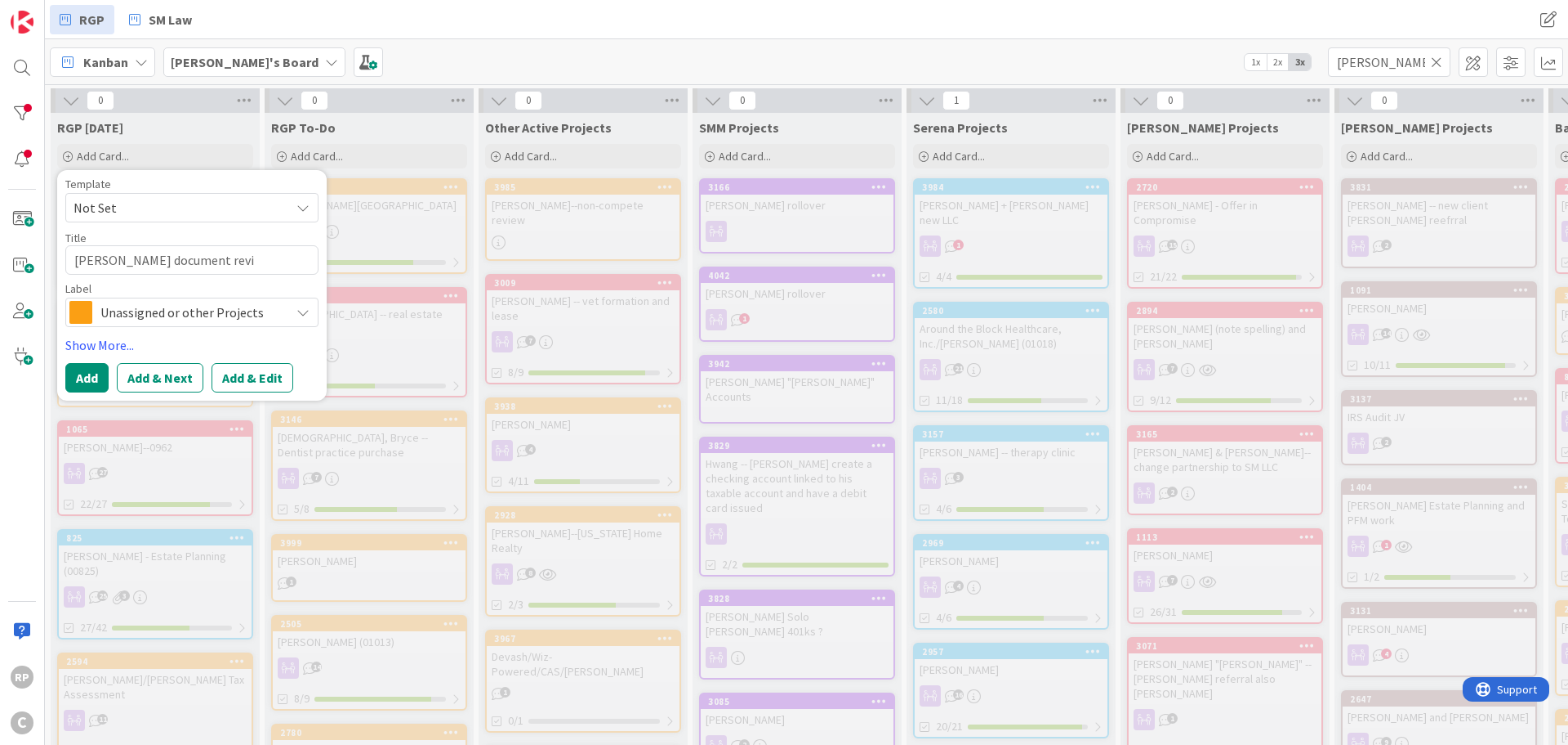
type textarea "x"
type textarea "[PERSON_NAME] document revie"
type textarea "x"
type textarea "[PERSON_NAME] document review"
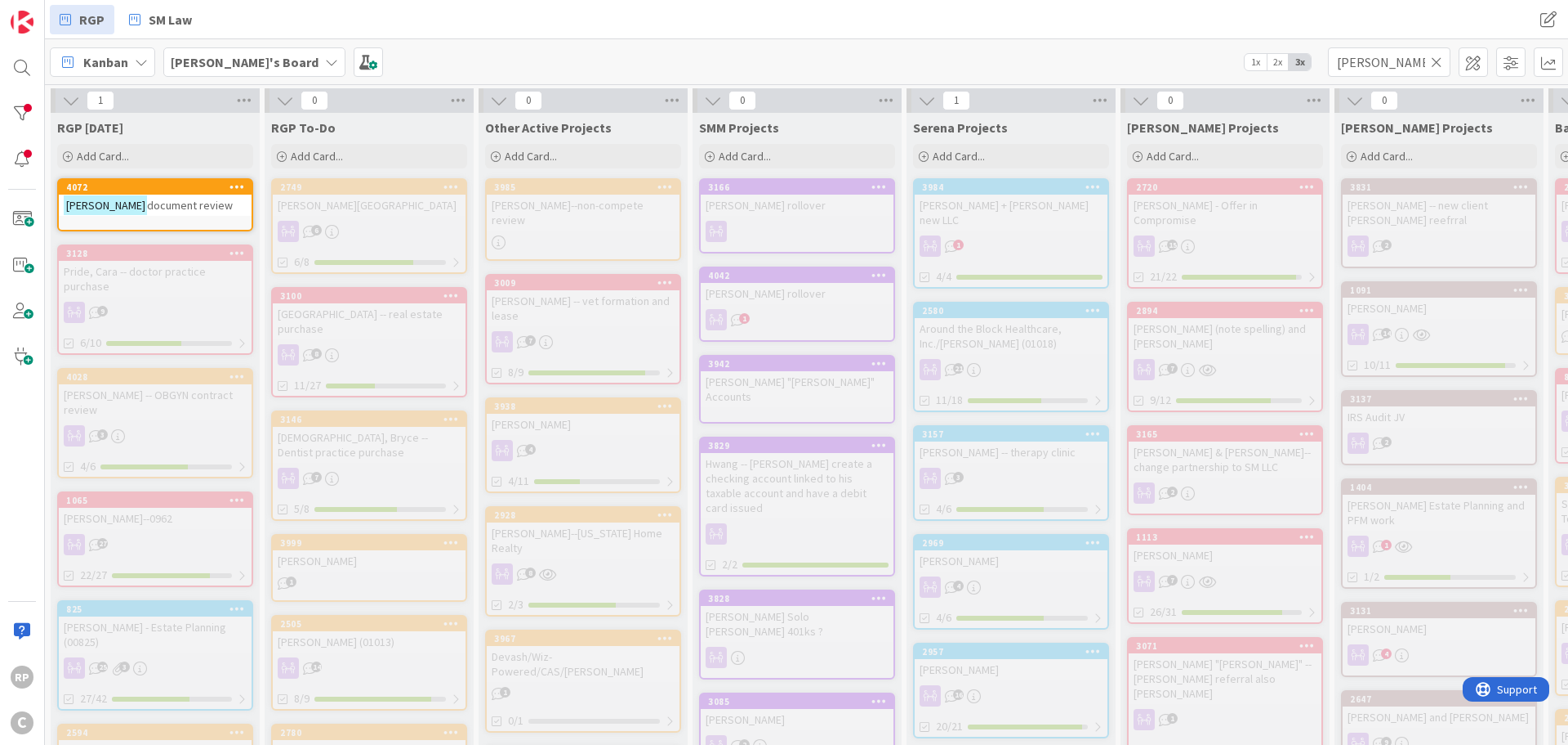
click at [1438, 64] on icon at bounding box center [1437, 62] width 11 height 15
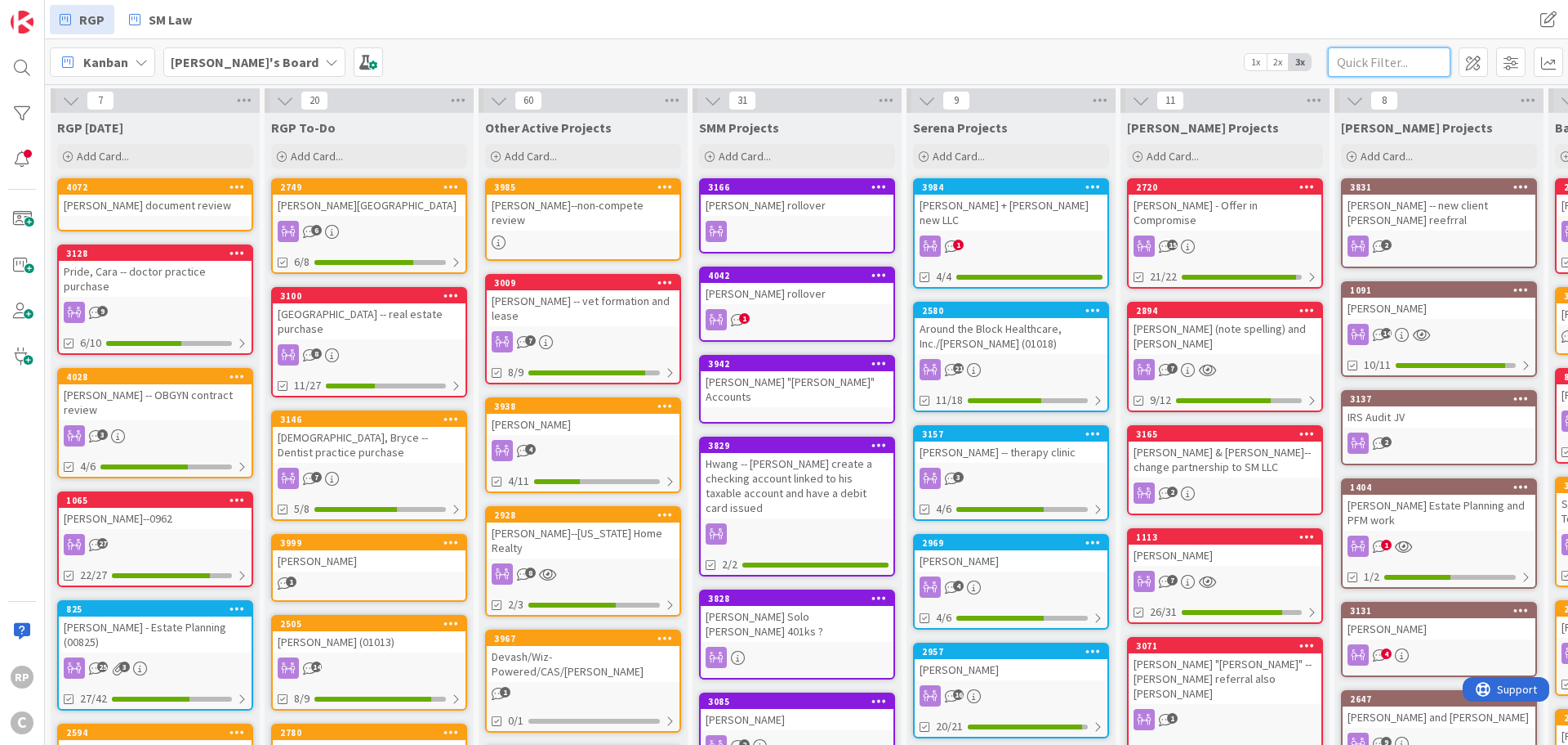
click at [1374, 59] on input "text" at bounding box center [1389, 62] width 123 height 29
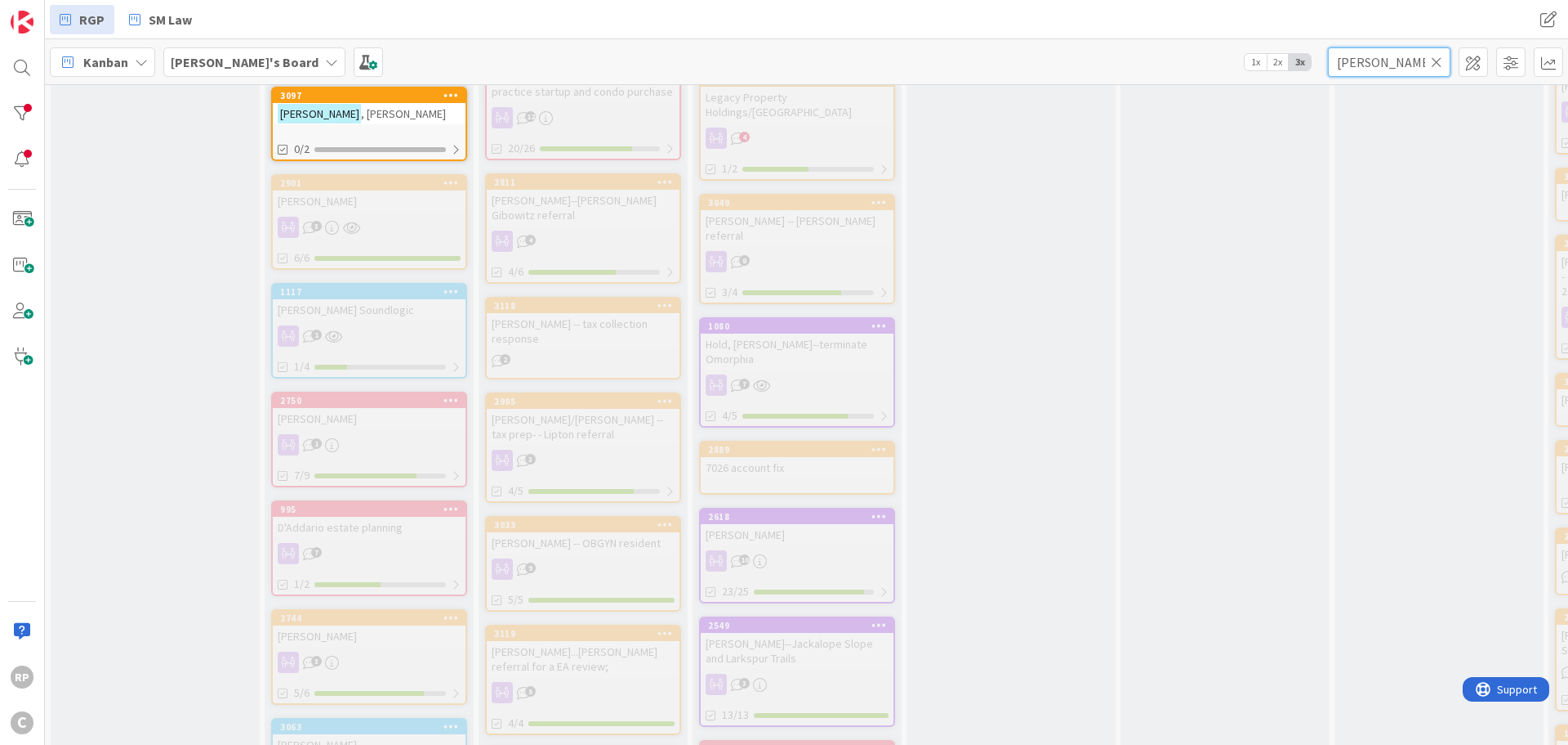
scroll to position [1144, 0]
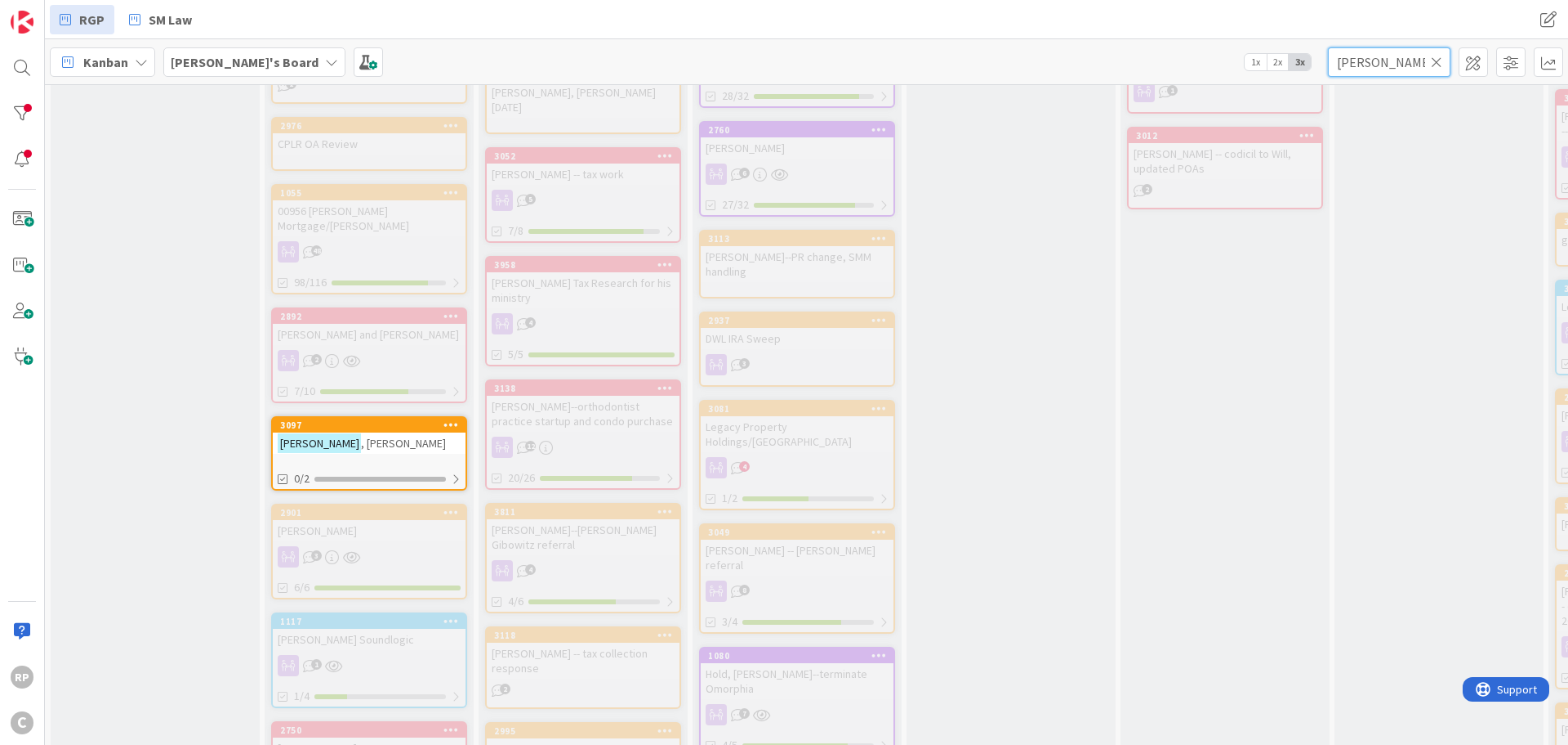
type input "[PERSON_NAME]"
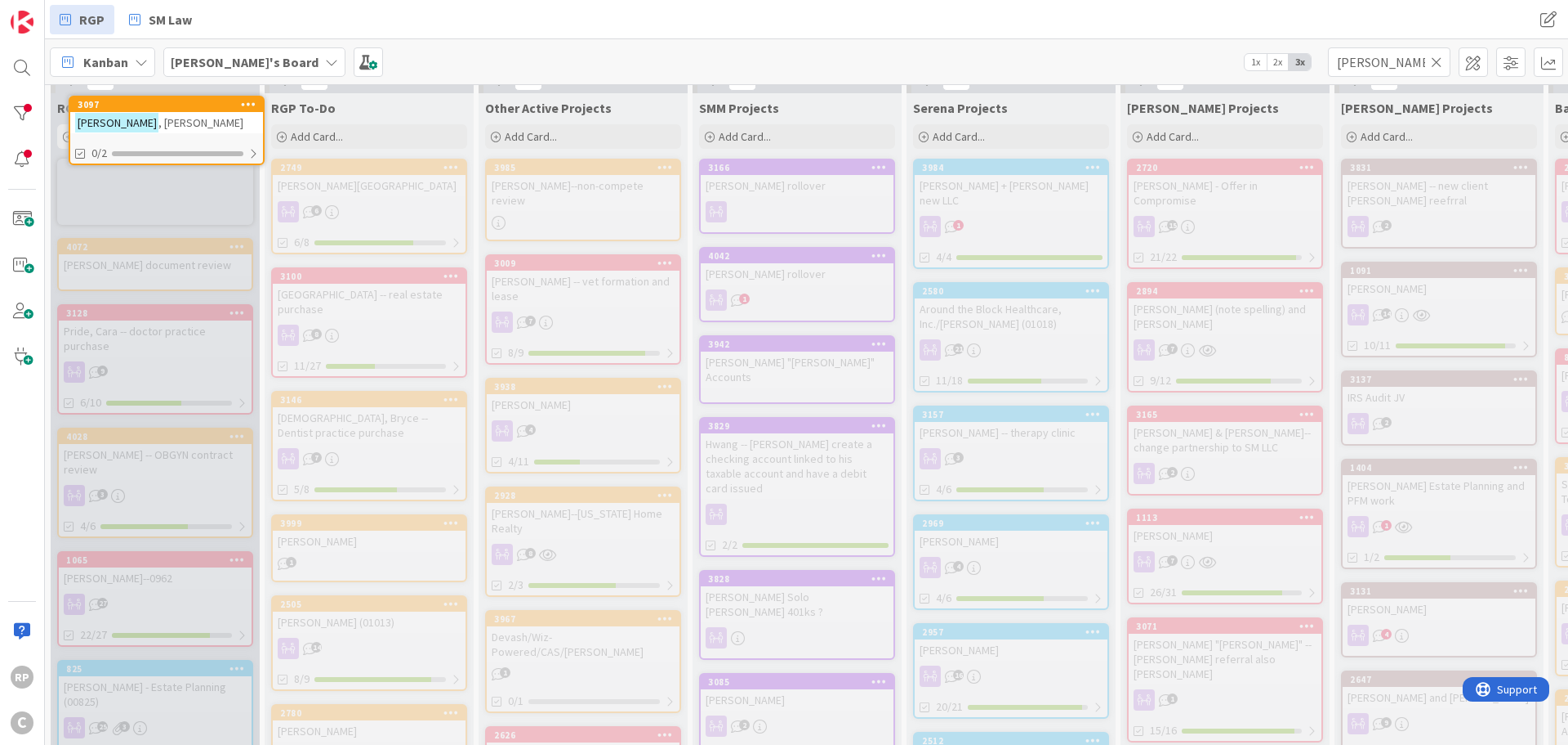
scroll to position [0, 0]
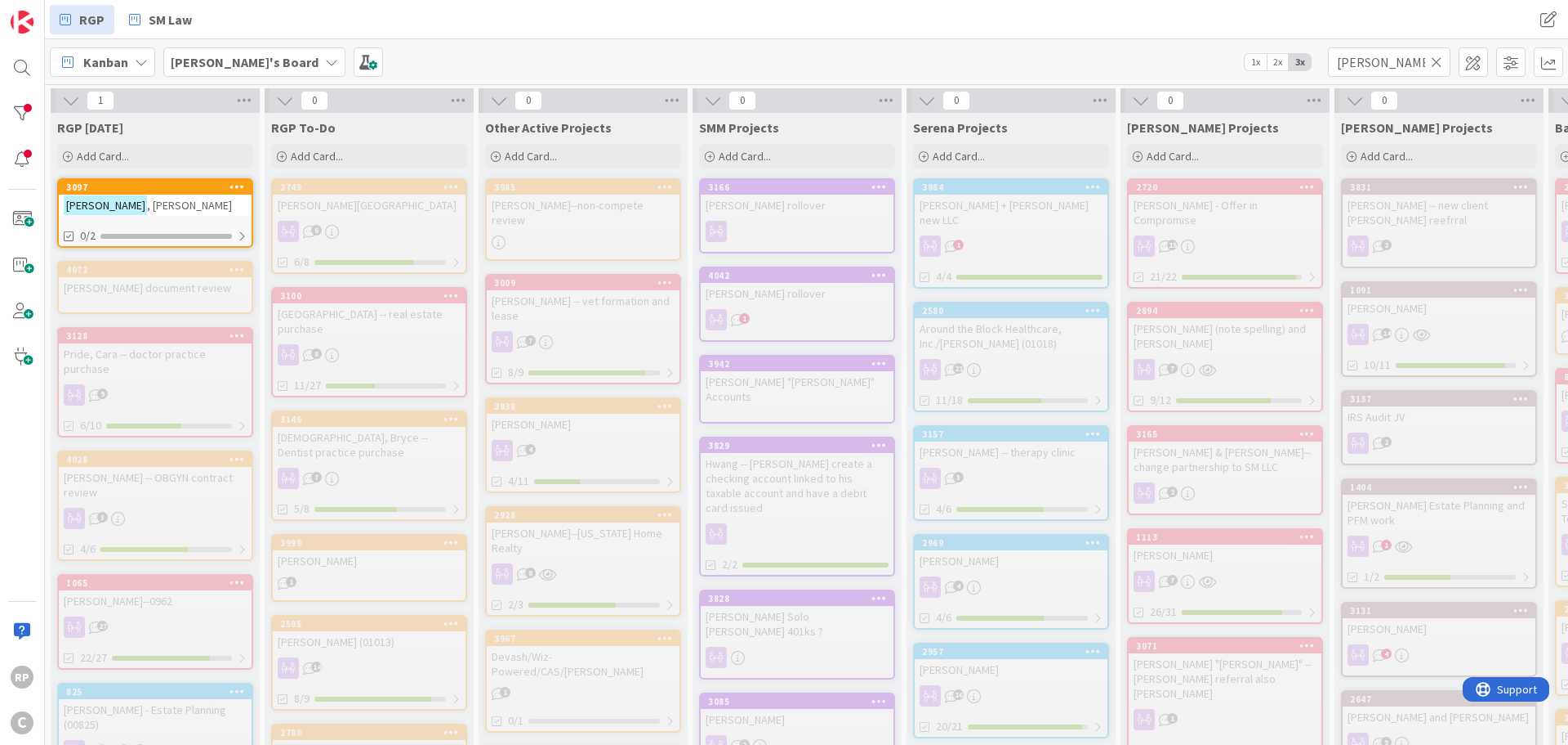
click at [153, 207] on div "[PERSON_NAME]" at bounding box center [155, 205] width 193 height 21
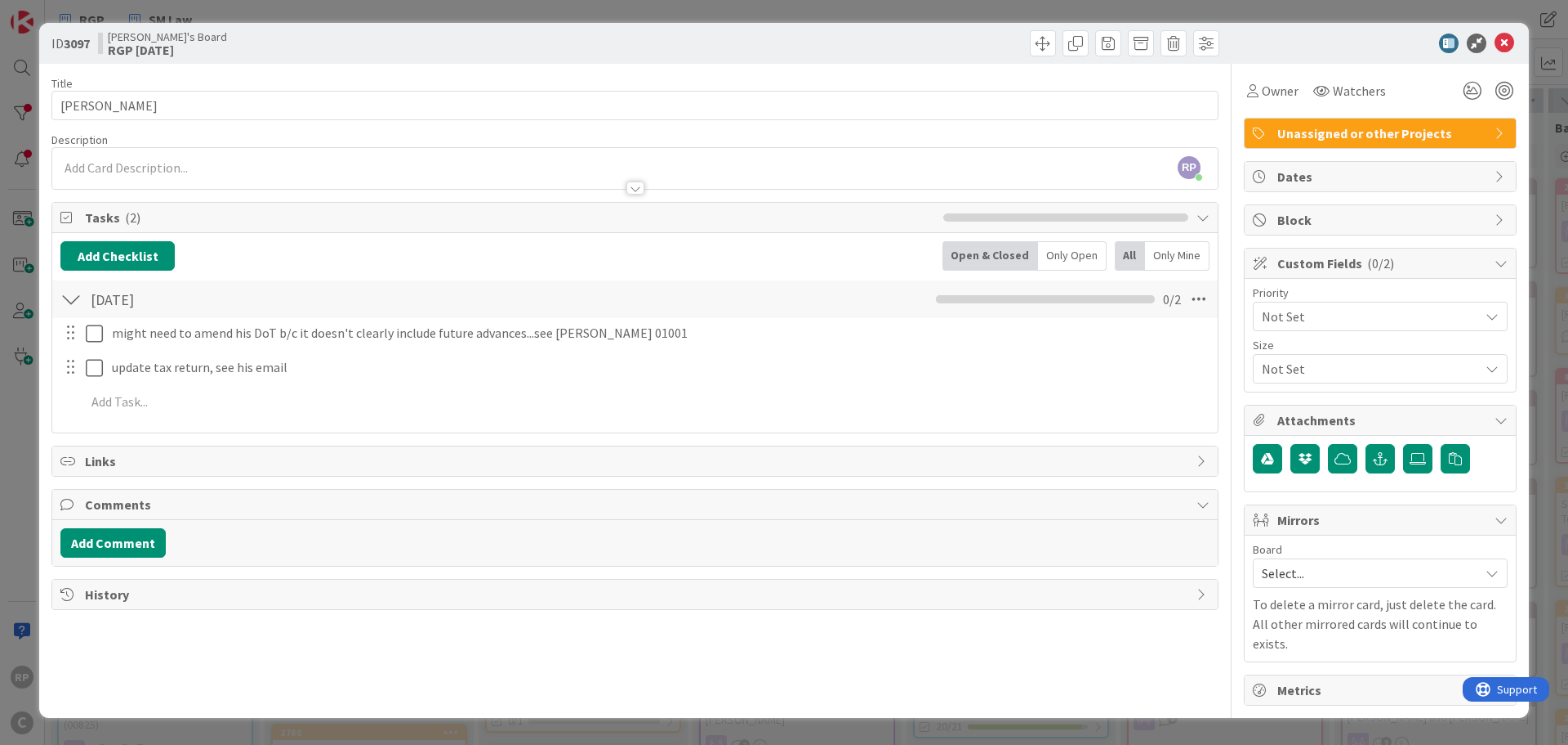
click at [293, 385] on div "might need to amend his DoT b/c it doesn't clearly include future advances...se…" at bounding box center [635, 371] width 1149 height 105
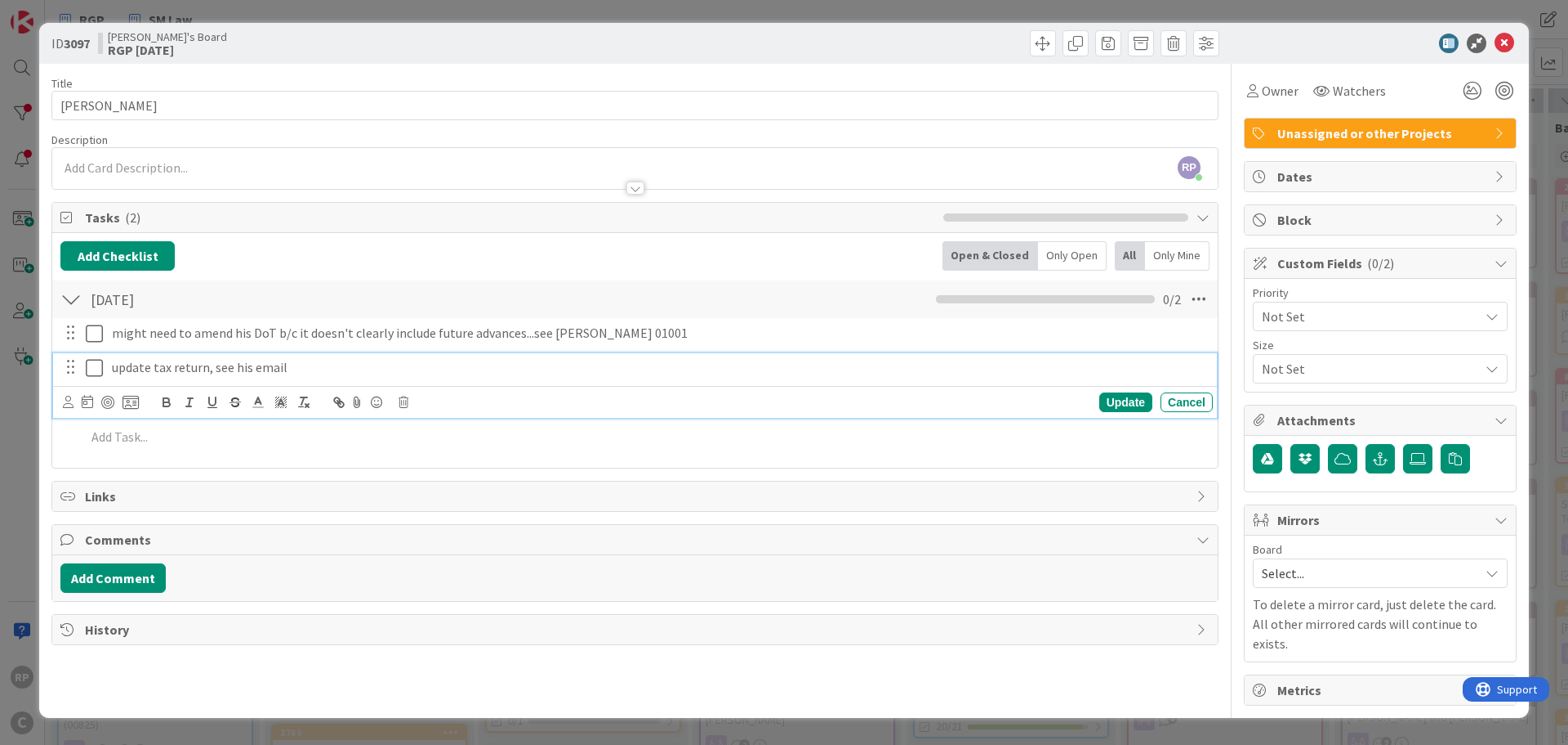
click at [299, 376] on p "update tax return, see his email" at bounding box center [659, 367] width 1095 height 18
click at [1506, 40] on icon at bounding box center [1504, 43] width 19 height 19
